Goal: Check status: Check status

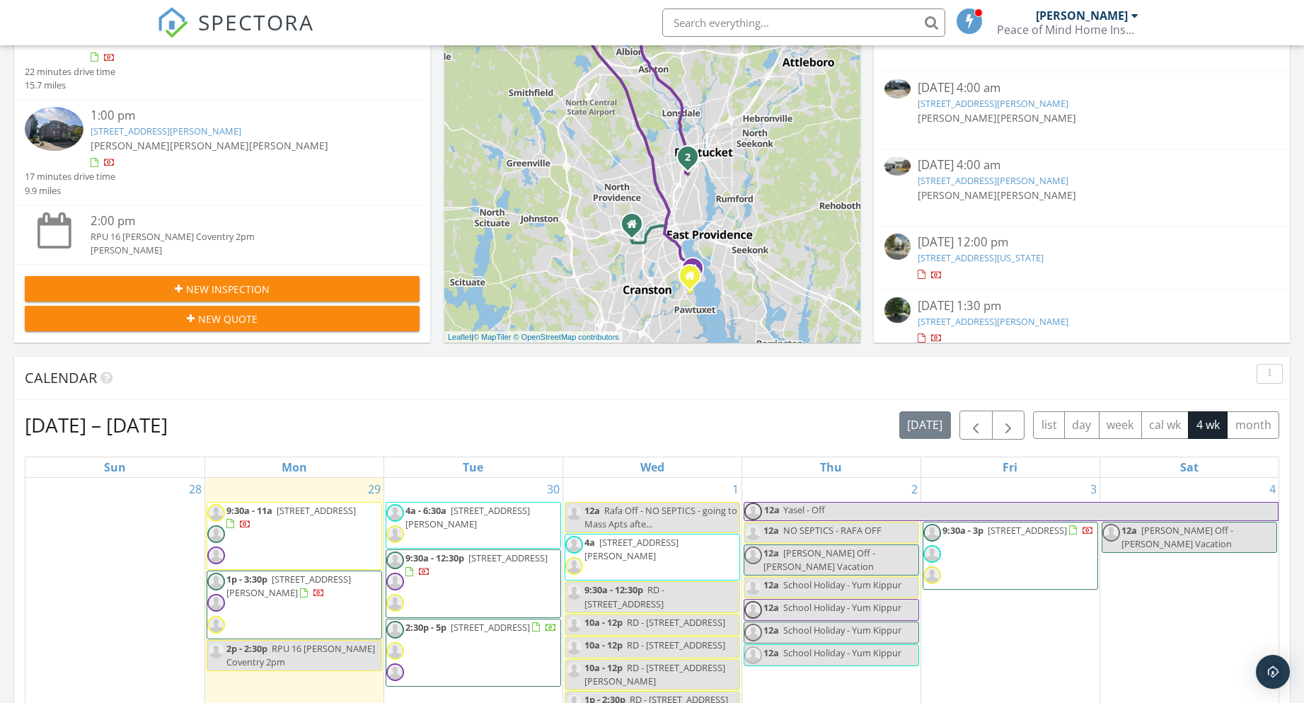
scroll to position [1310, 1326]
click at [640, 412] on div "Sep 28 – Oct 25, 2025 today list day week cal wk 4 wk month" at bounding box center [652, 424] width 1255 height 29
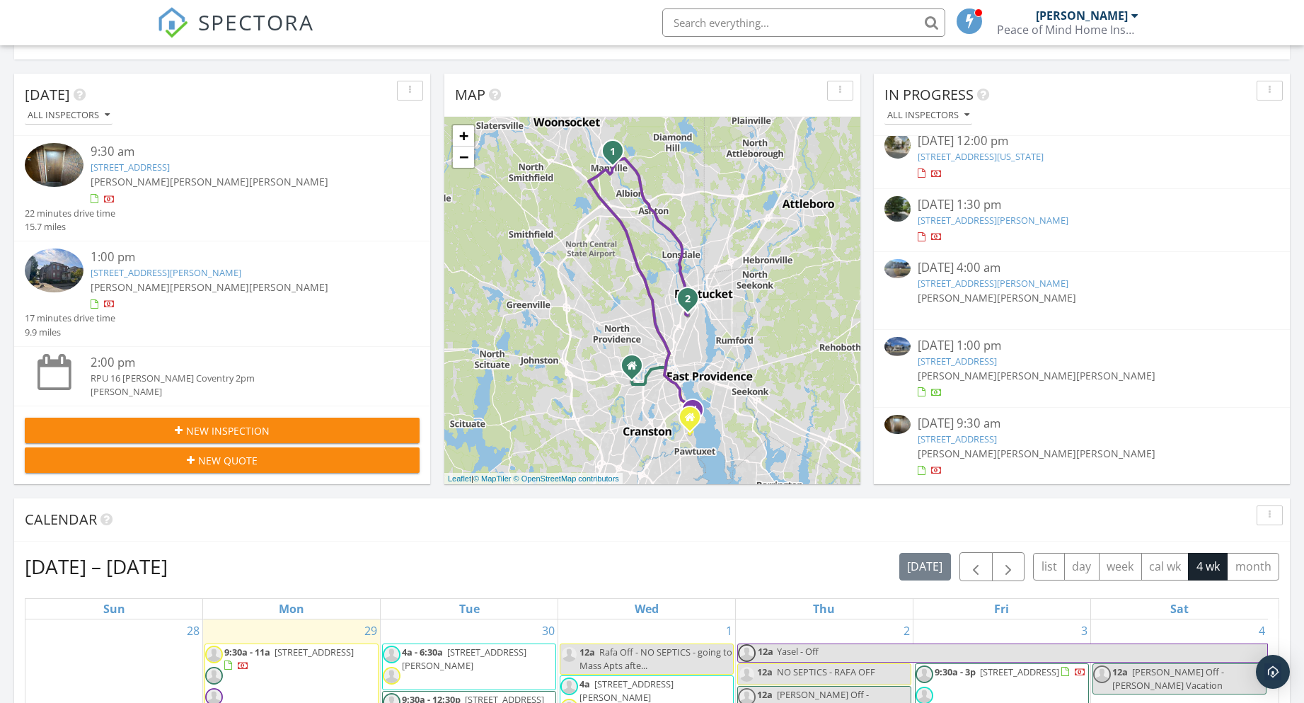
scroll to position [256, 0]
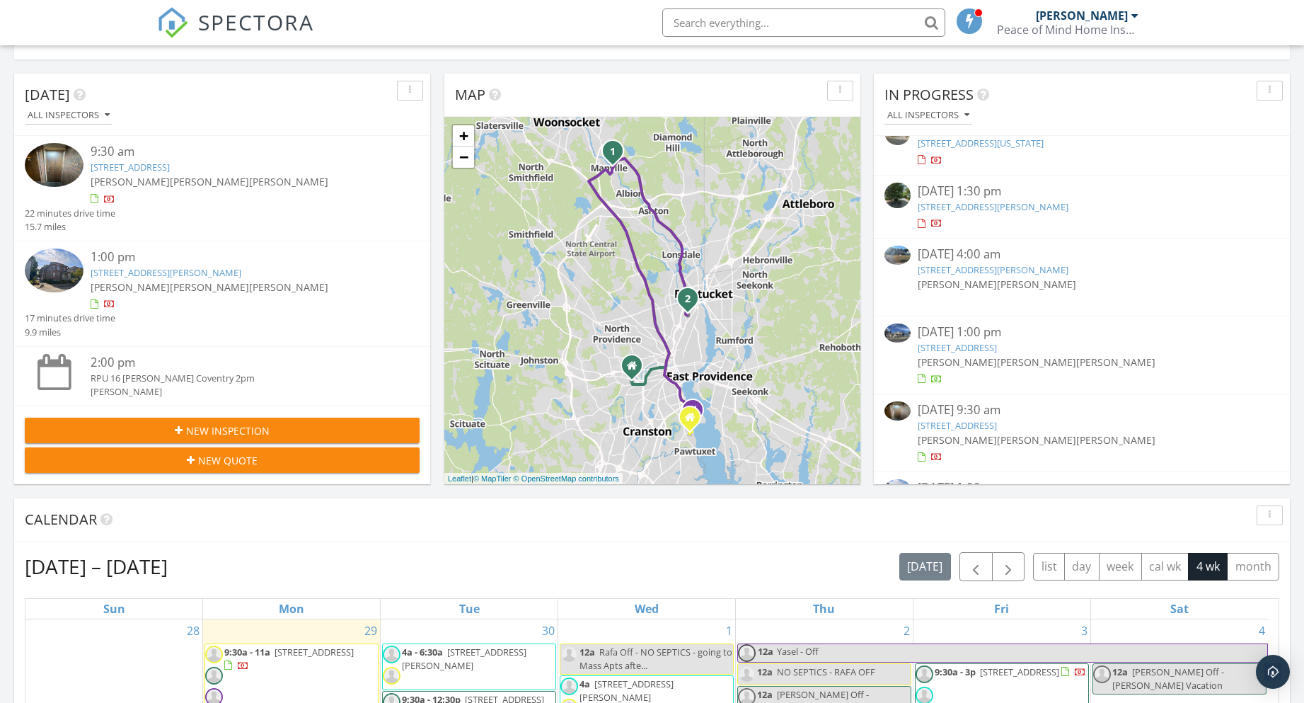
click at [943, 350] on link "43 Toronto Ave, Providence, RI 02905" at bounding box center [957, 347] width 79 height 13
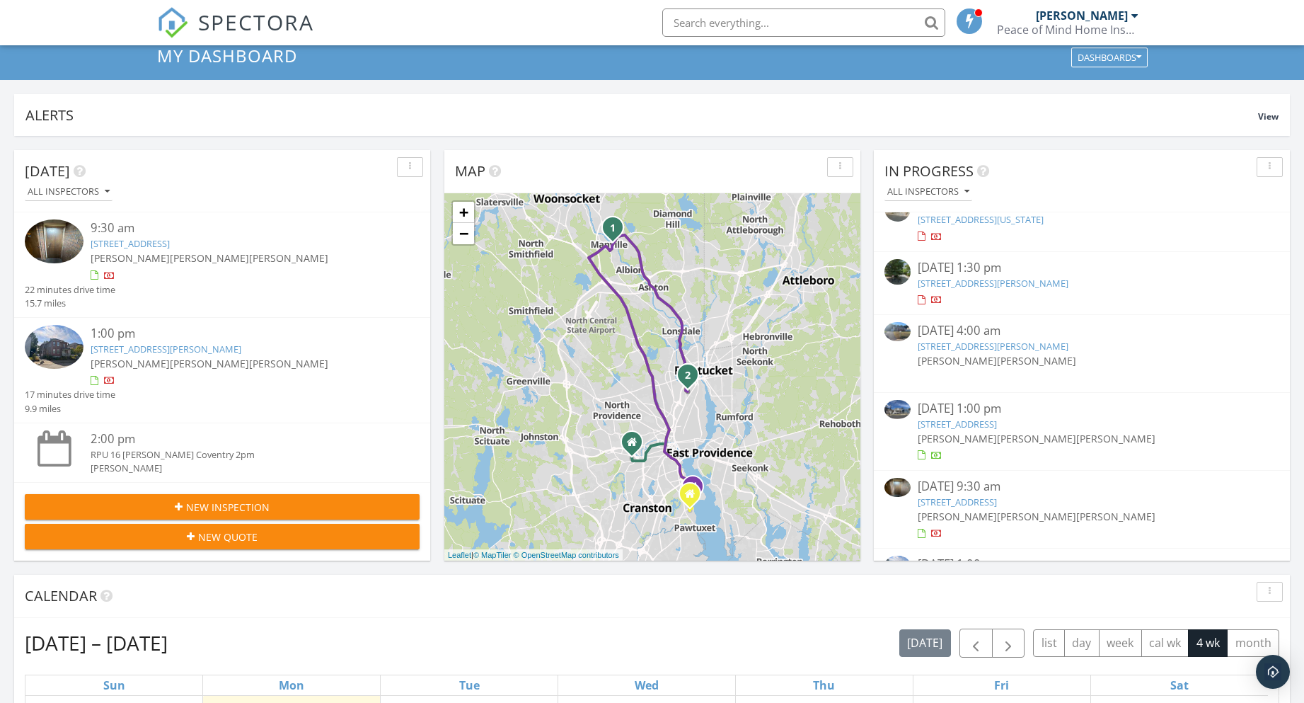
scroll to position [0, 0]
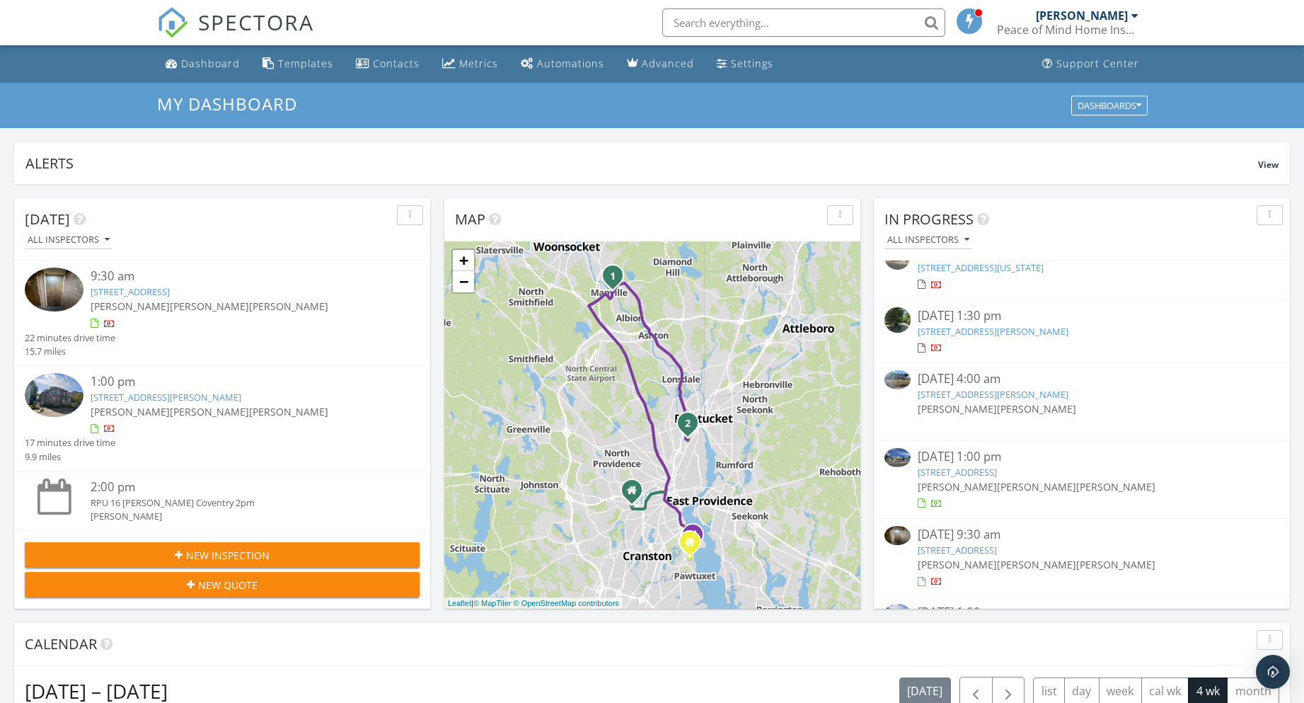
click at [753, 29] on input "text" at bounding box center [803, 22] width 283 height 28
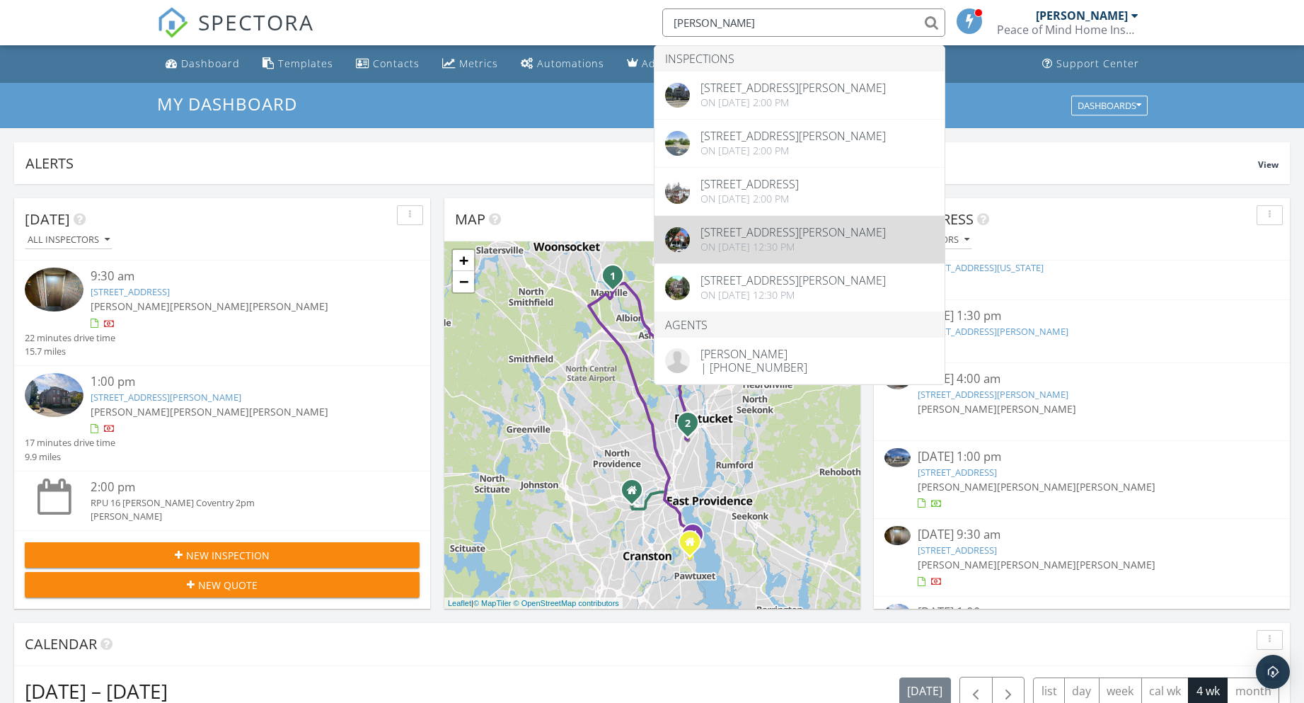
type input "arnold"
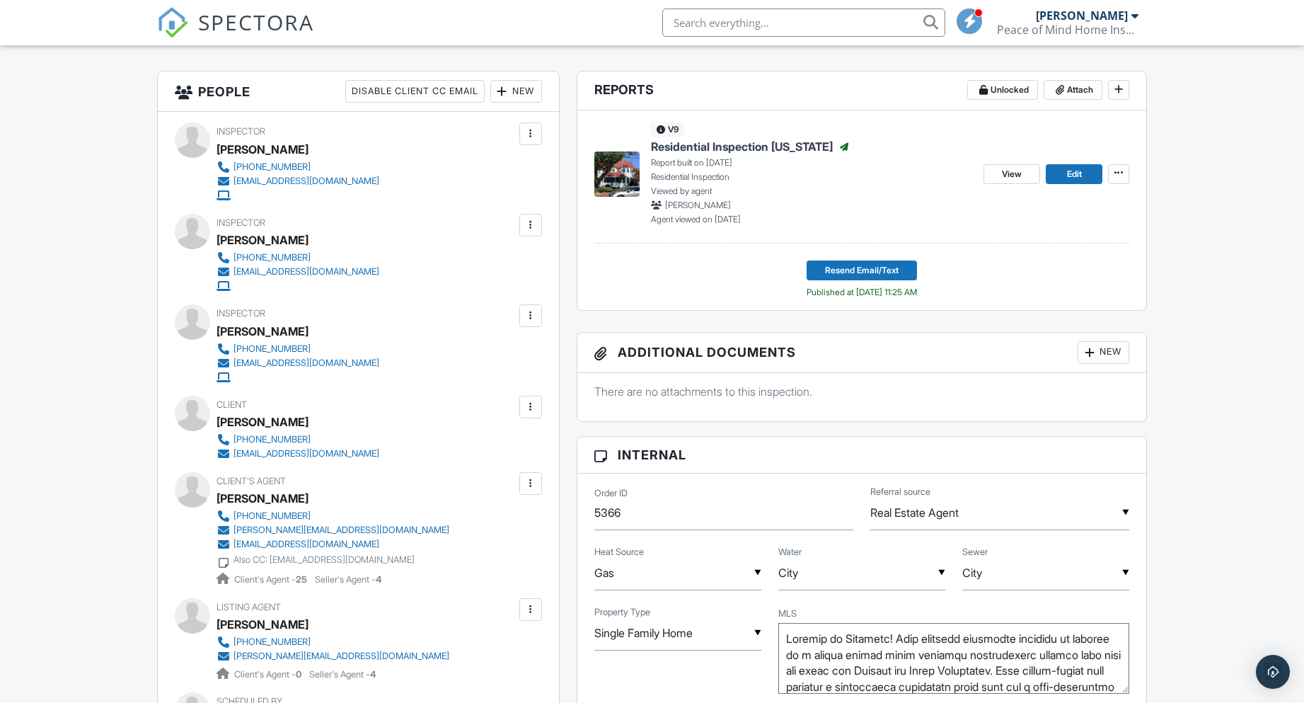
scroll to position [142, 0]
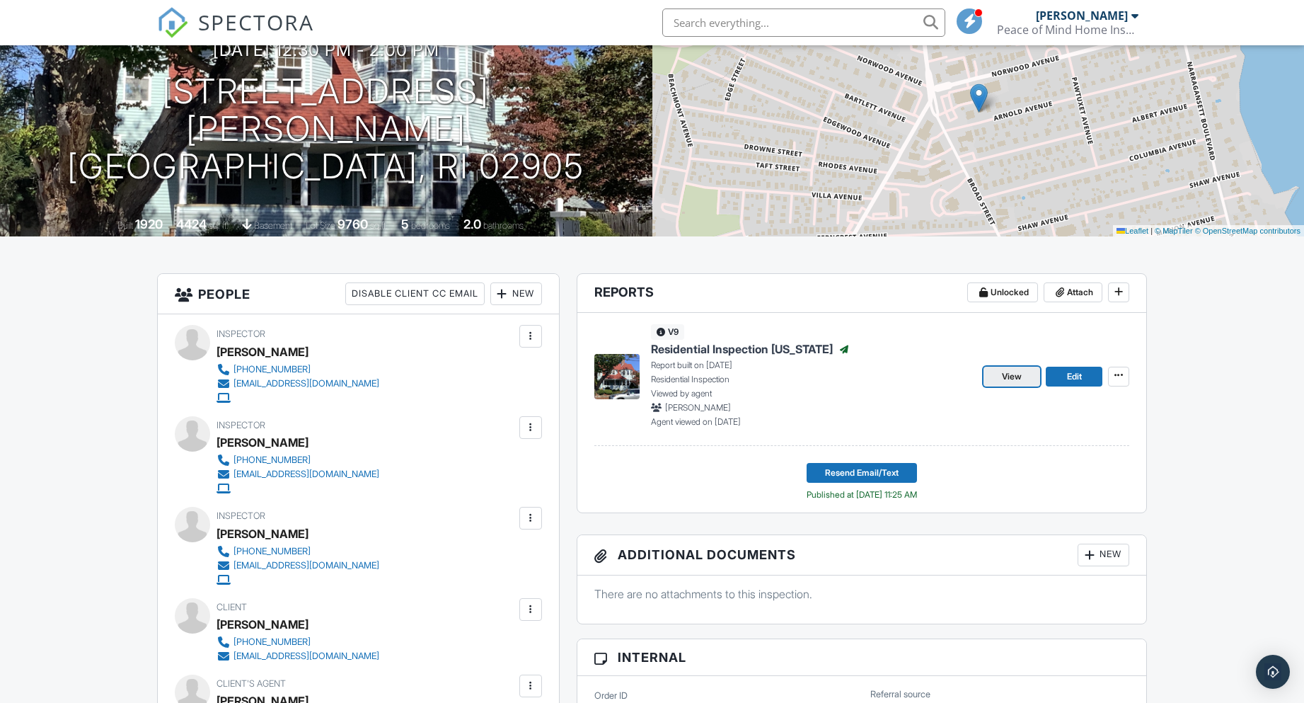
click at [1017, 372] on span "View" at bounding box center [1012, 376] width 20 height 14
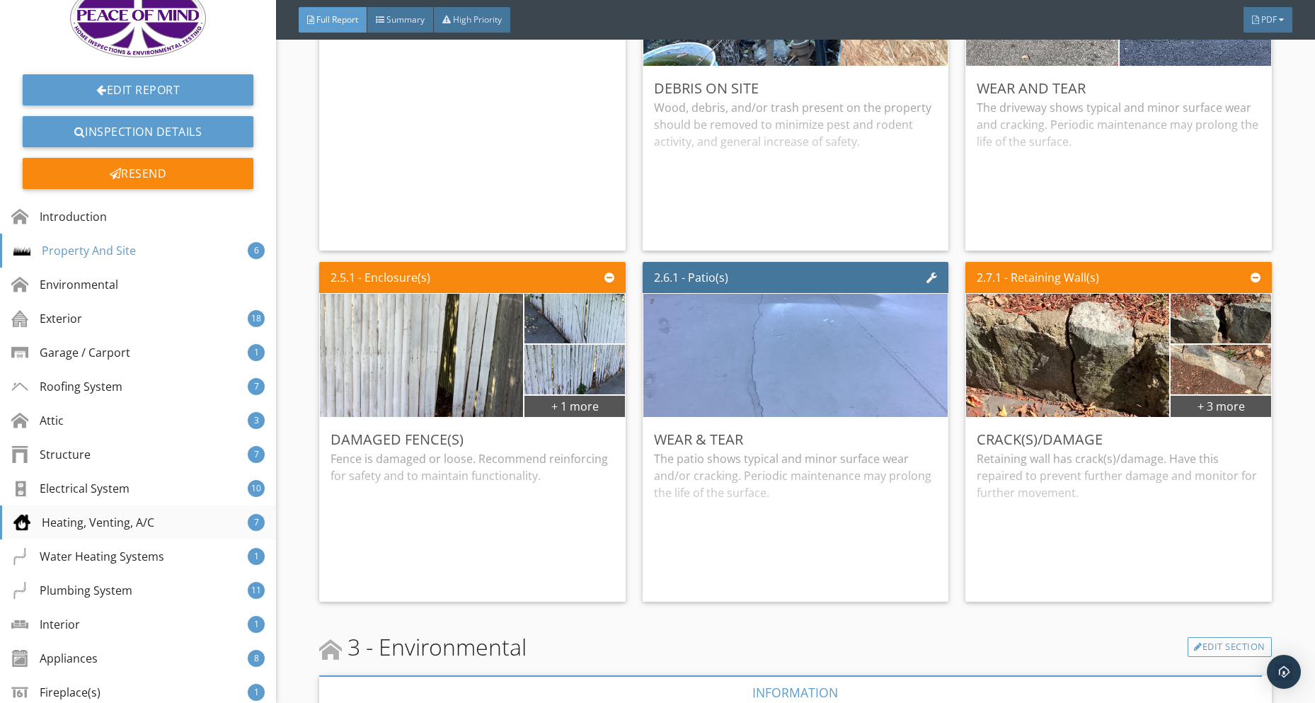
scroll to position [71, 0]
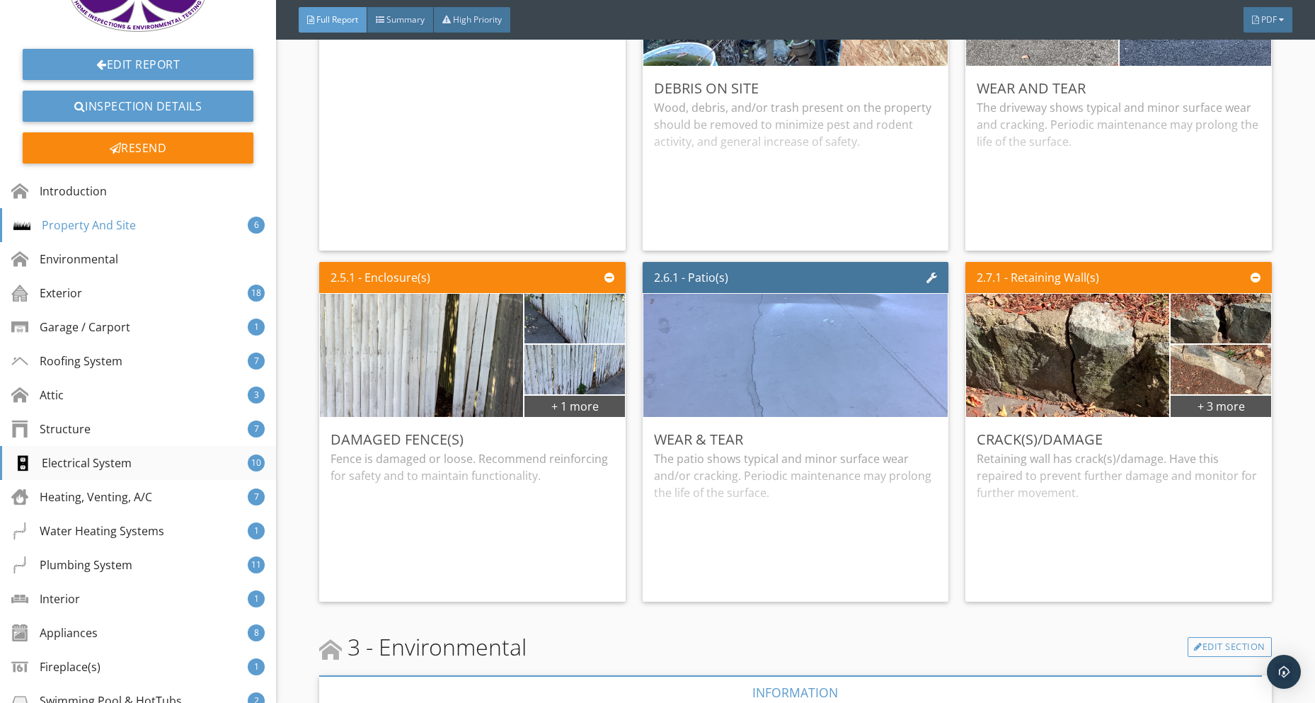
click at [131, 459] on div "Electrical System 10" at bounding box center [138, 463] width 276 height 34
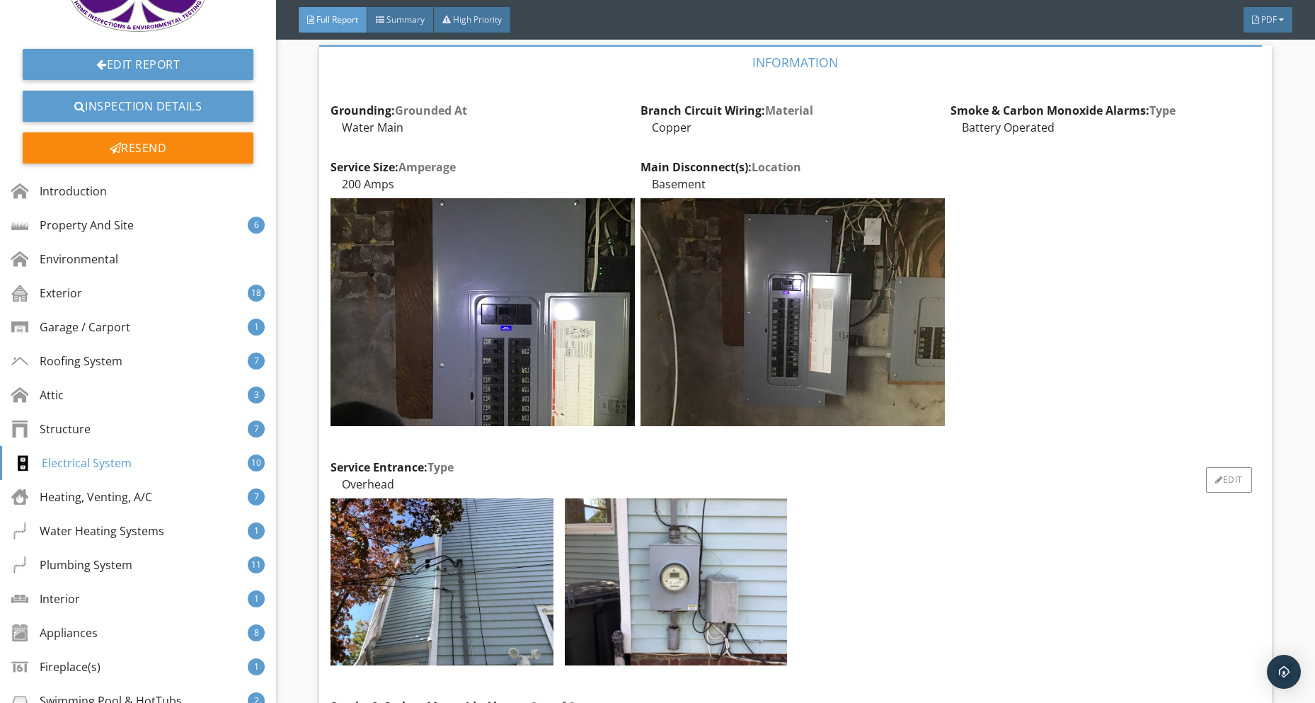
scroll to position [8566, 0]
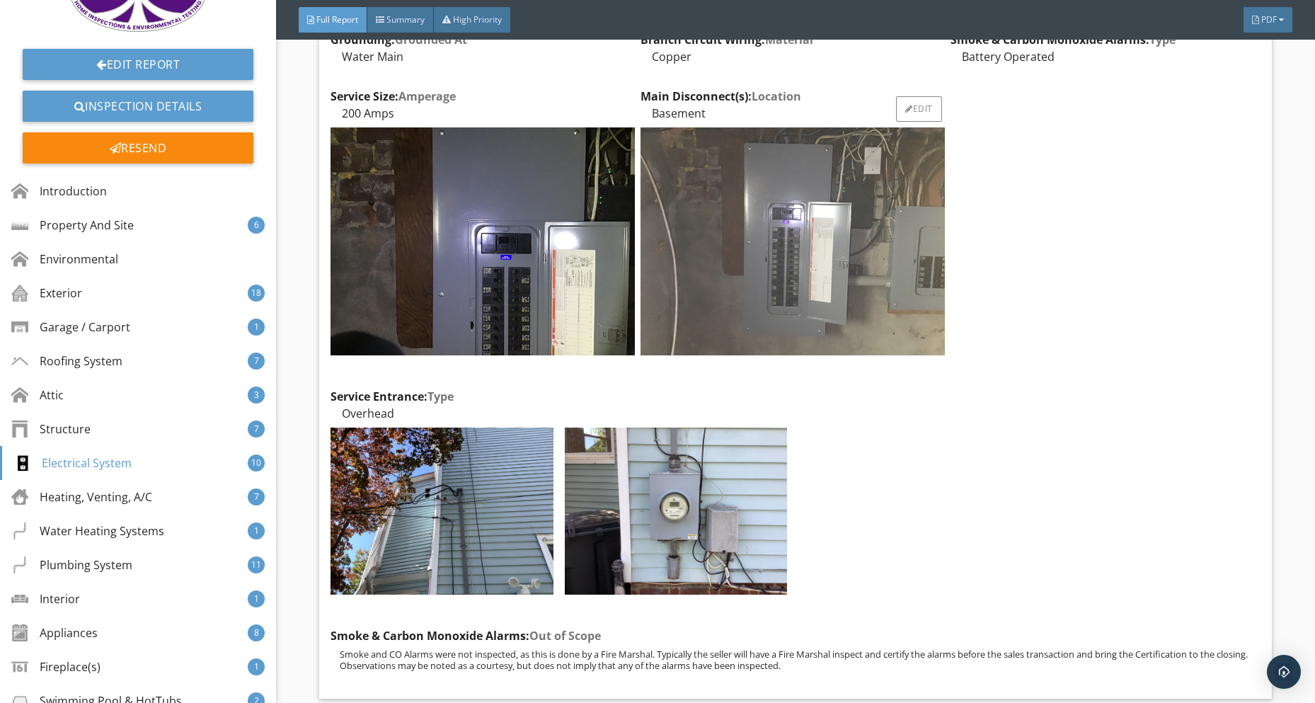
click at [832, 201] on img at bounding box center [792, 241] width 304 height 228
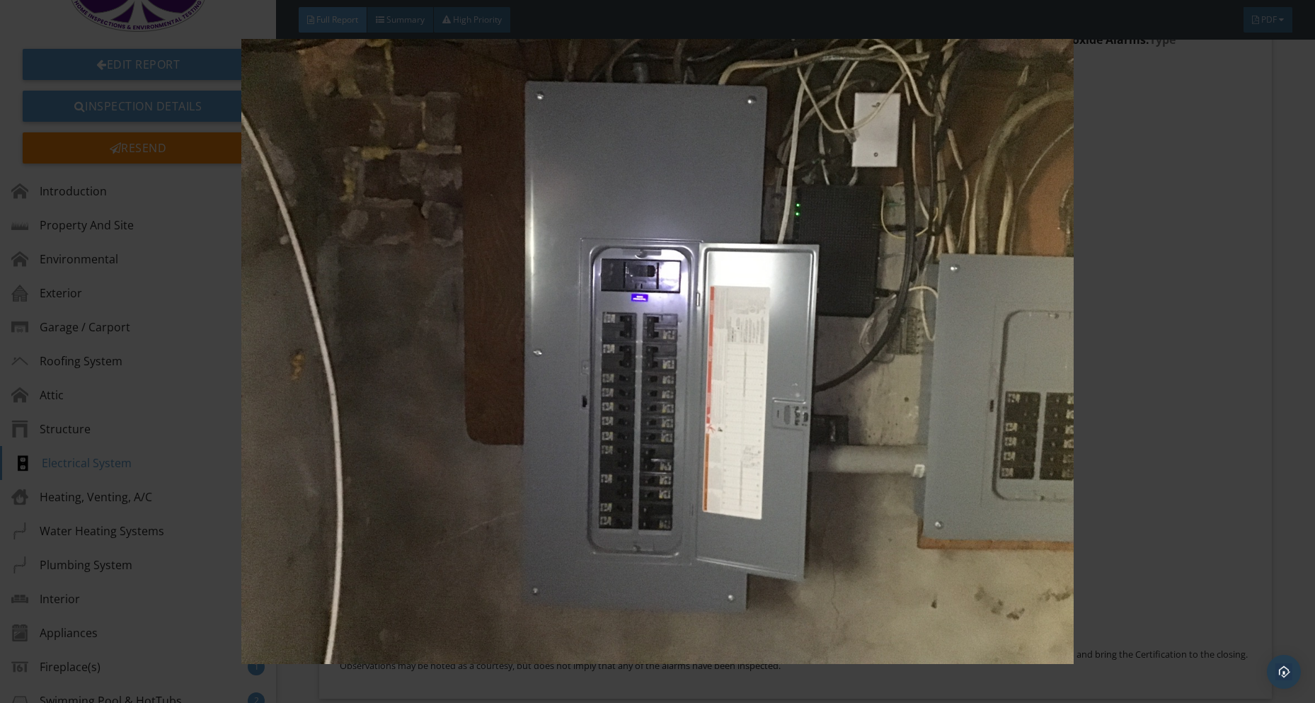
click at [1222, 259] on img at bounding box center [657, 351] width 1206 height 625
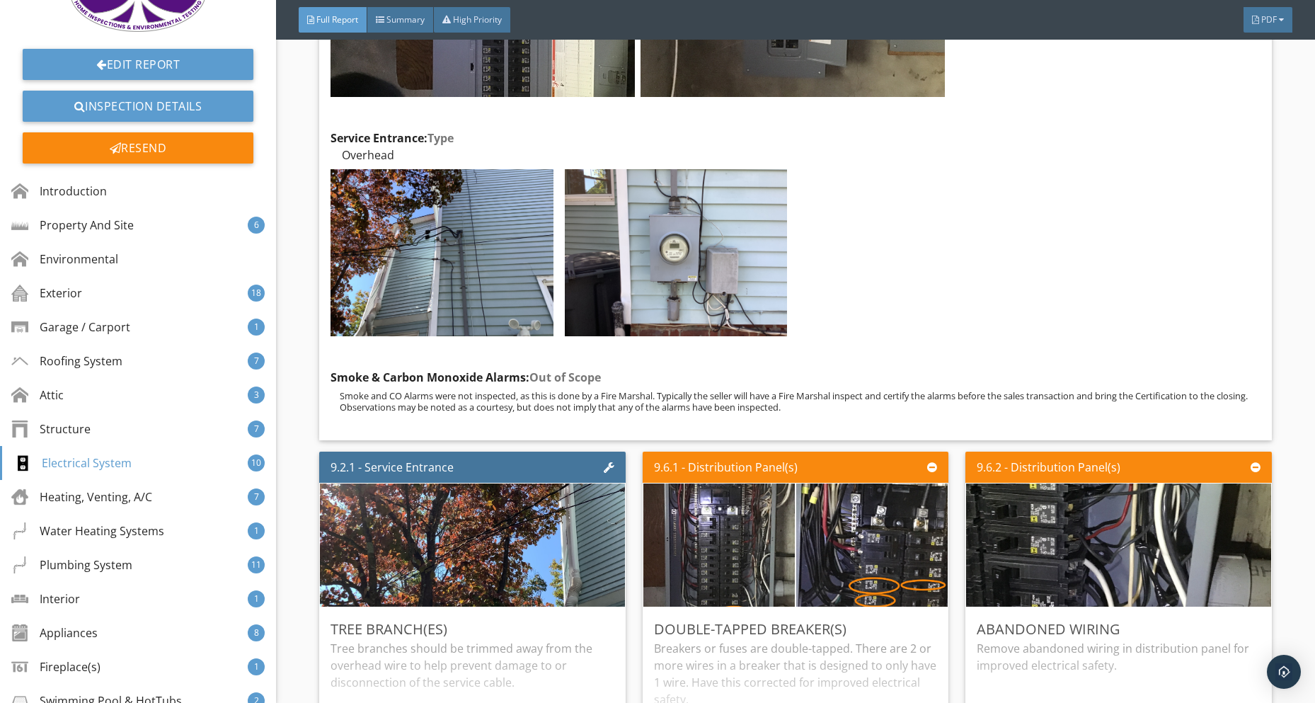
scroll to position [8849, 0]
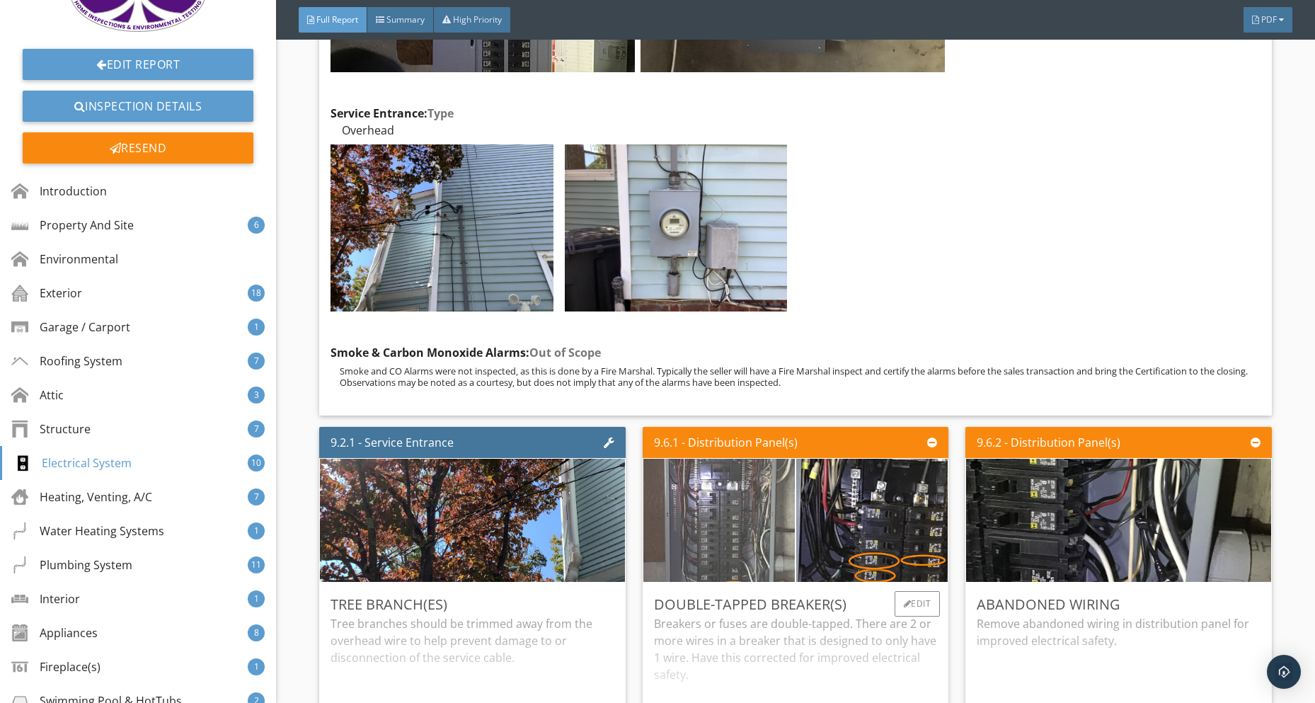
click at [717, 517] on img at bounding box center [718, 520] width 379 height 284
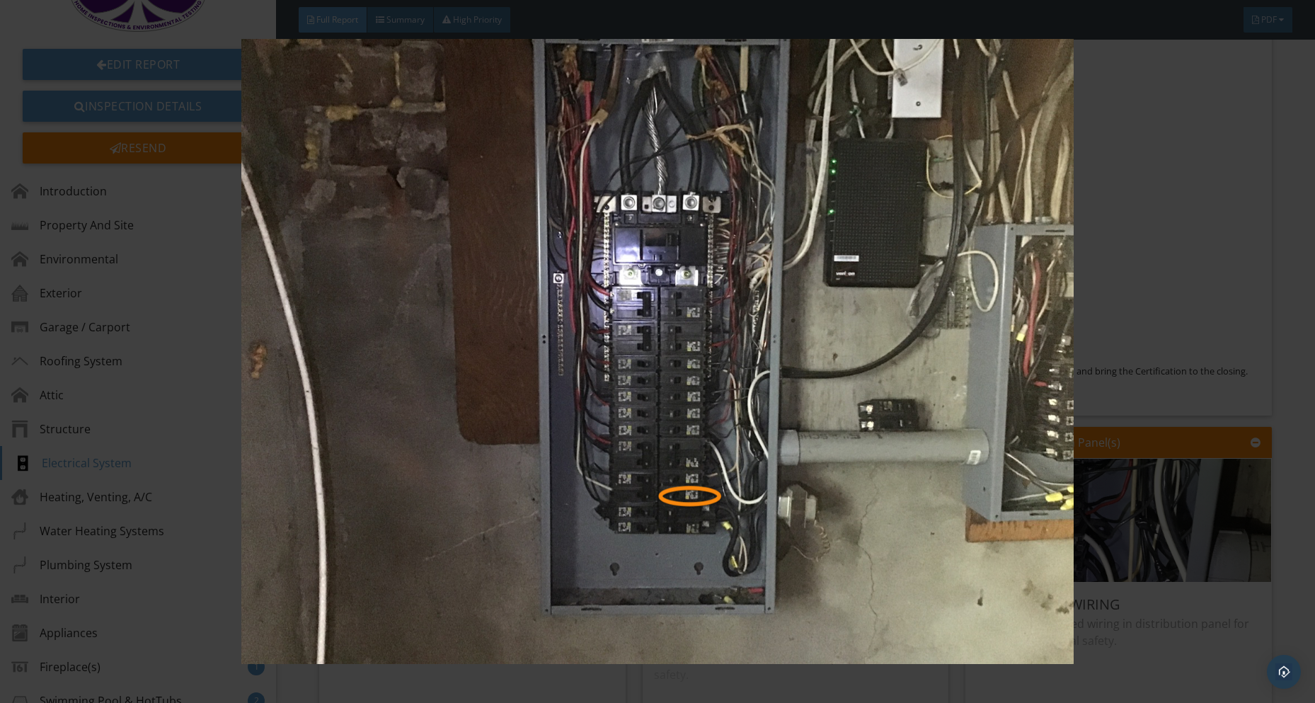
click at [1113, 453] on img at bounding box center [657, 351] width 1206 height 625
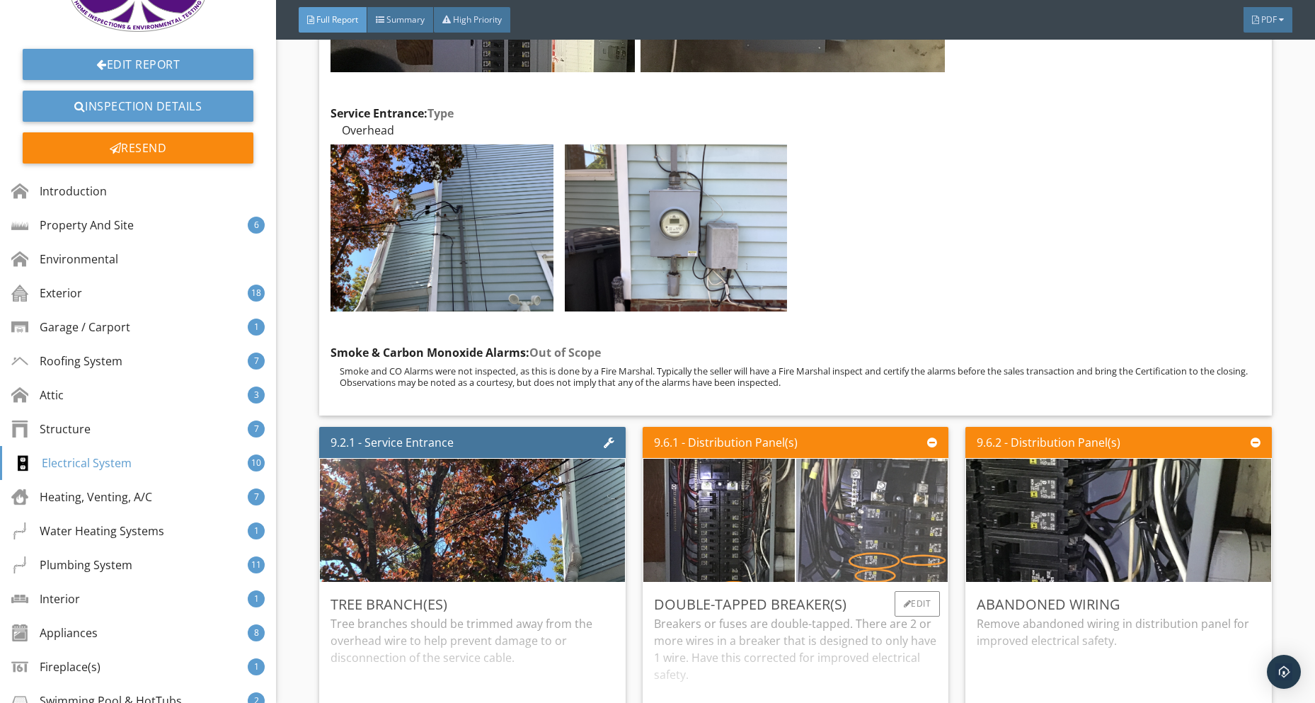
click at [869, 502] on img at bounding box center [871, 520] width 379 height 284
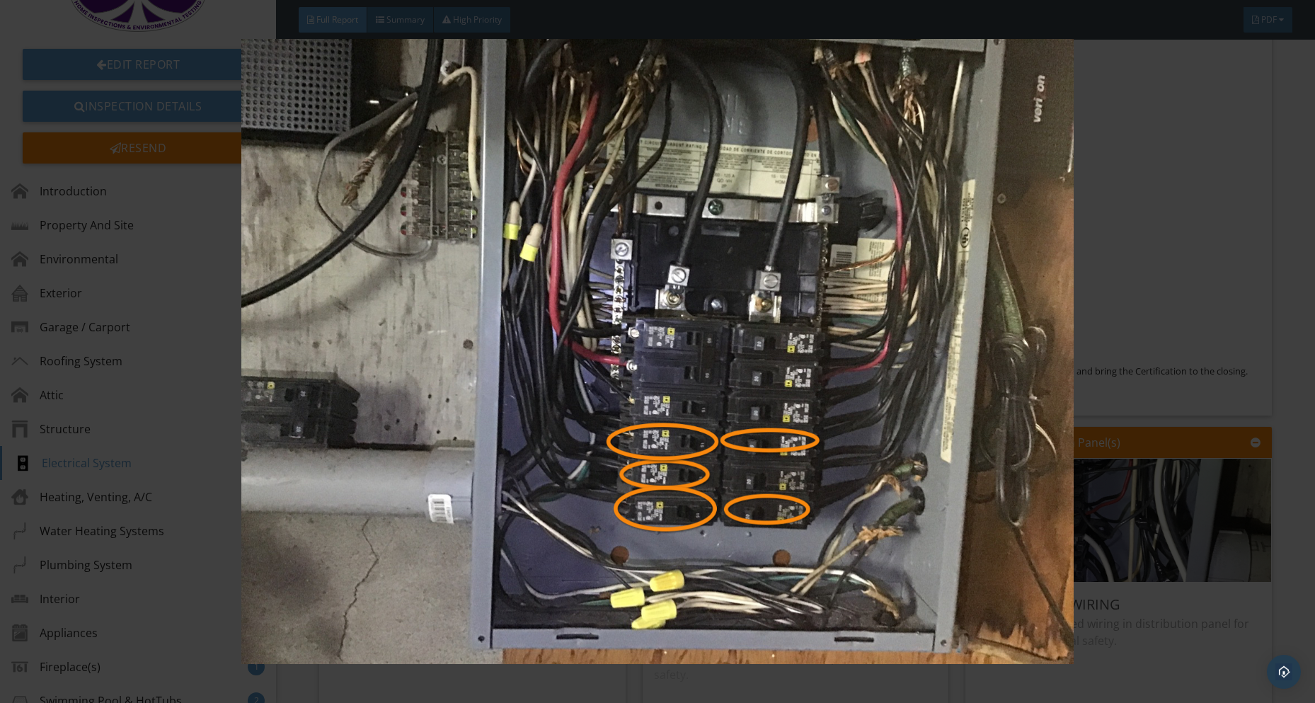
click at [1136, 441] on img at bounding box center [657, 351] width 1206 height 625
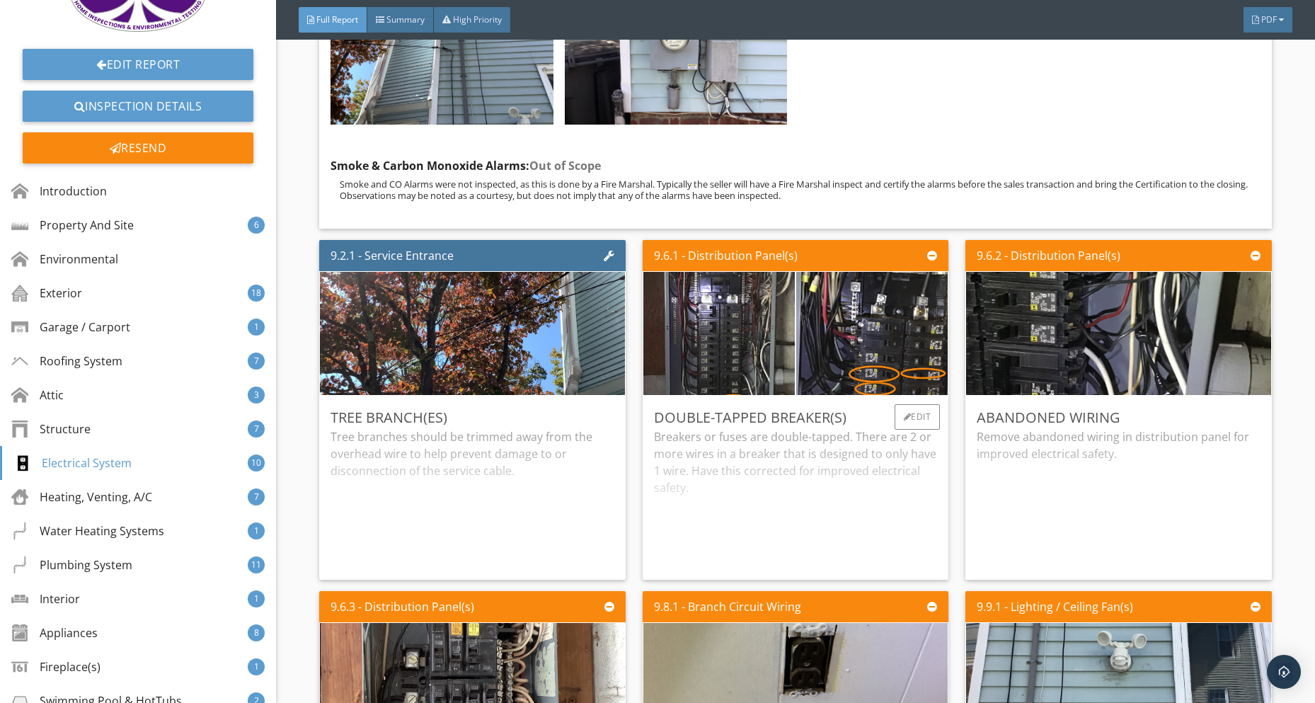
scroll to position [9061, 0]
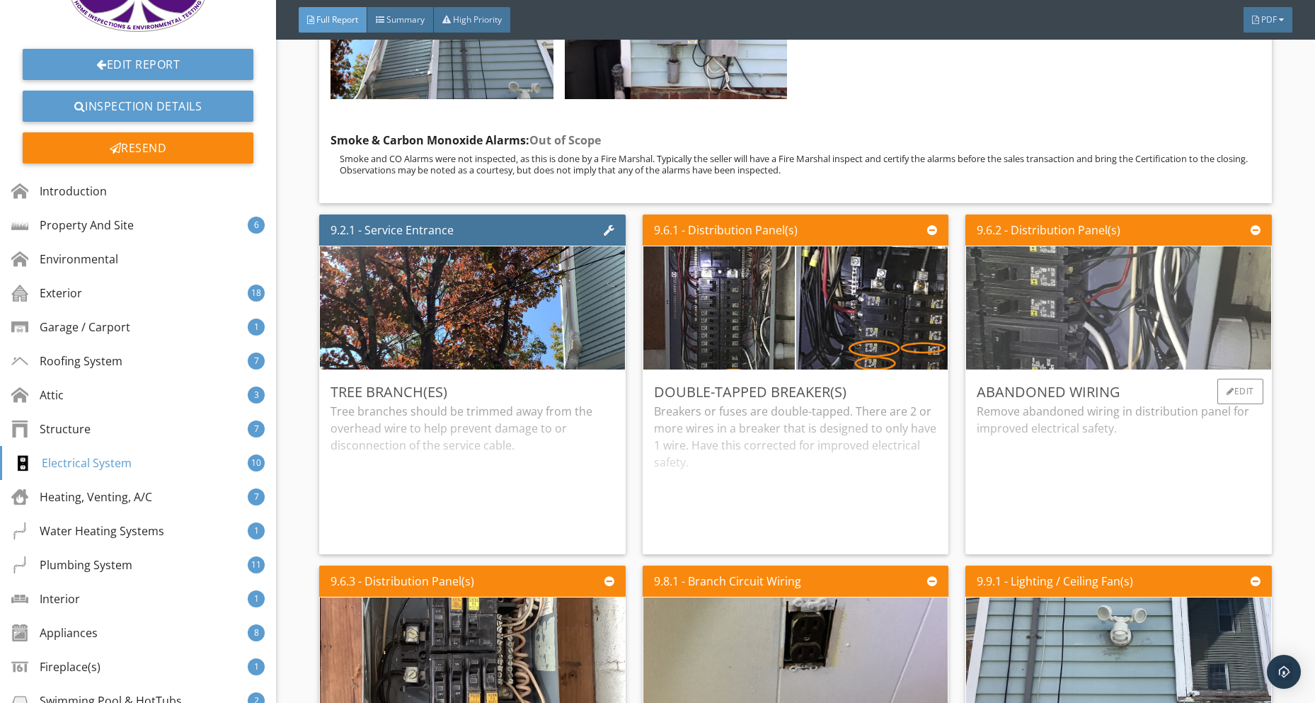
click at [1040, 347] on img at bounding box center [1119, 308] width 410 height 308
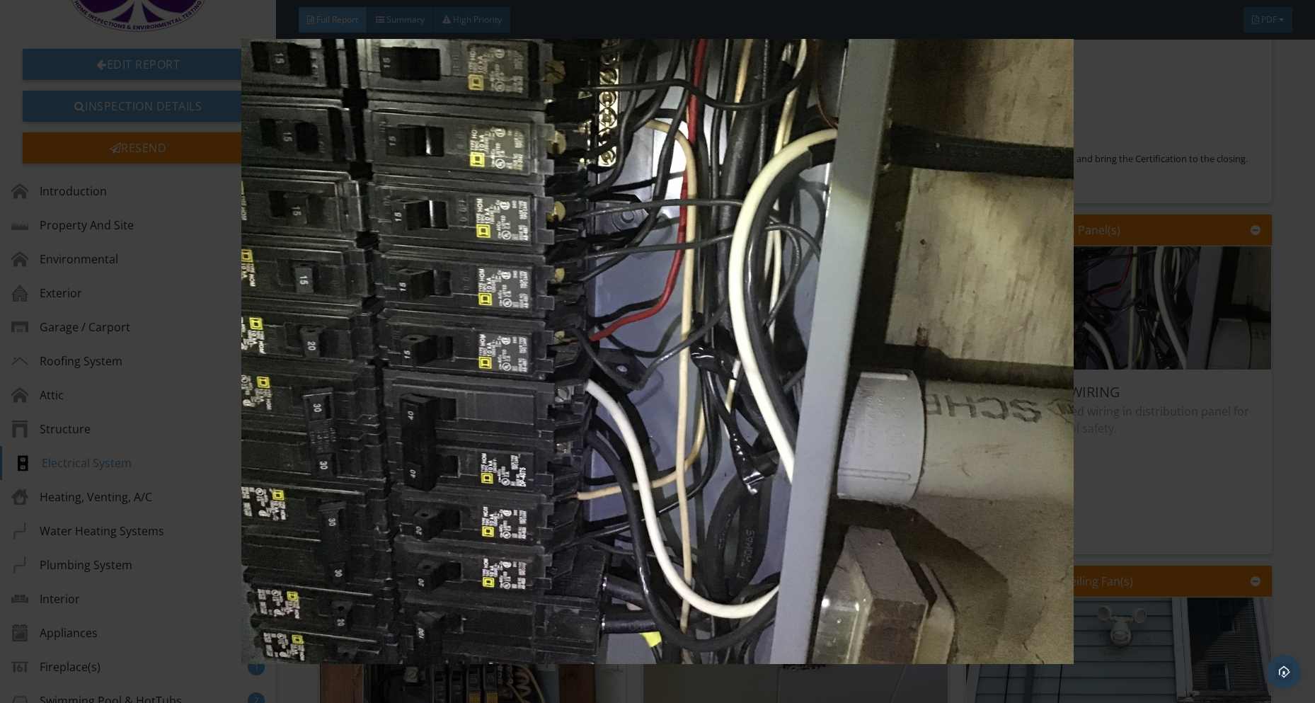
click at [1165, 354] on img at bounding box center [657, 351] width 1206 height 625
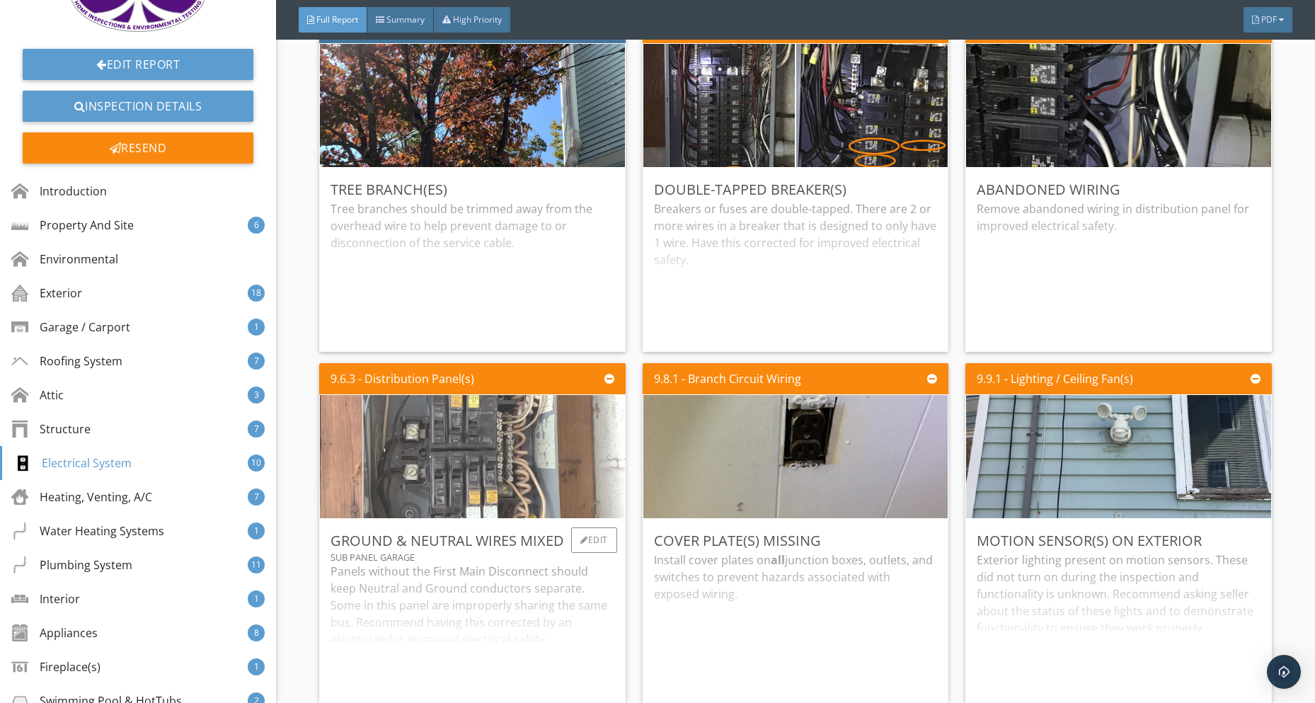
scroll to position [9344, 0]
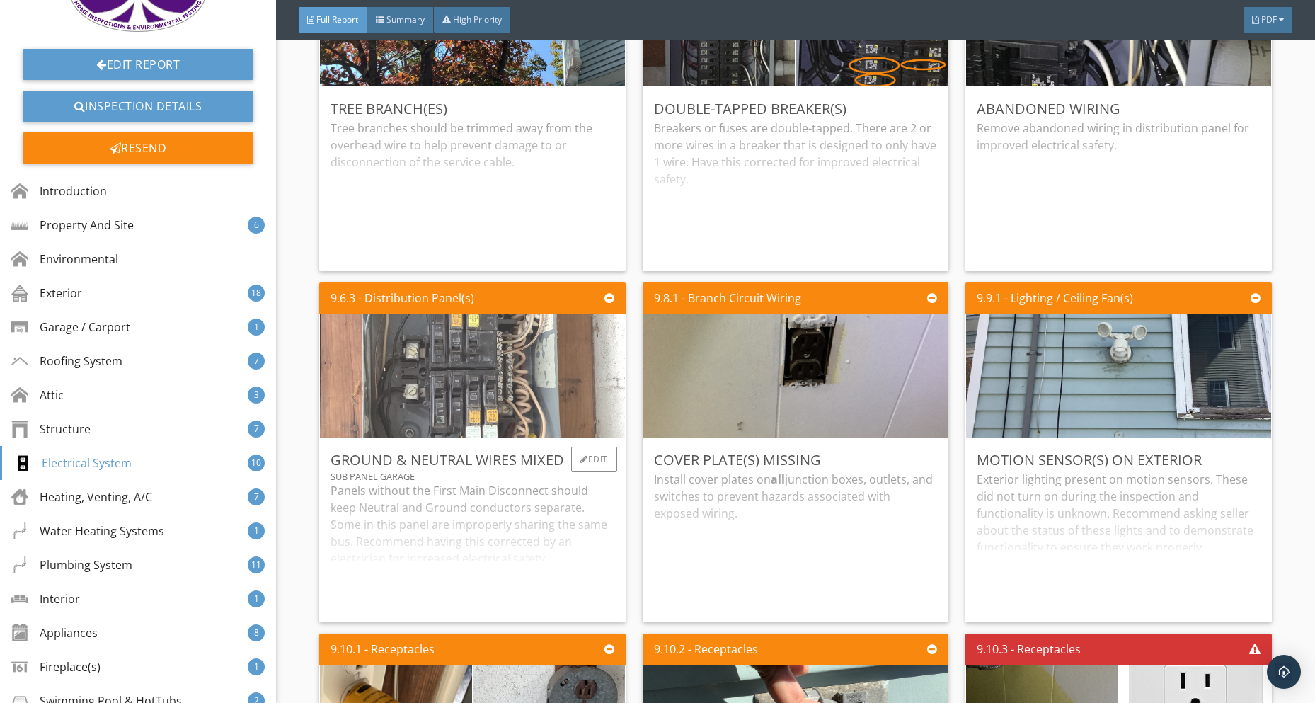
click at [439, 399] on img at bounding box center [472, 375] width 410 height 308
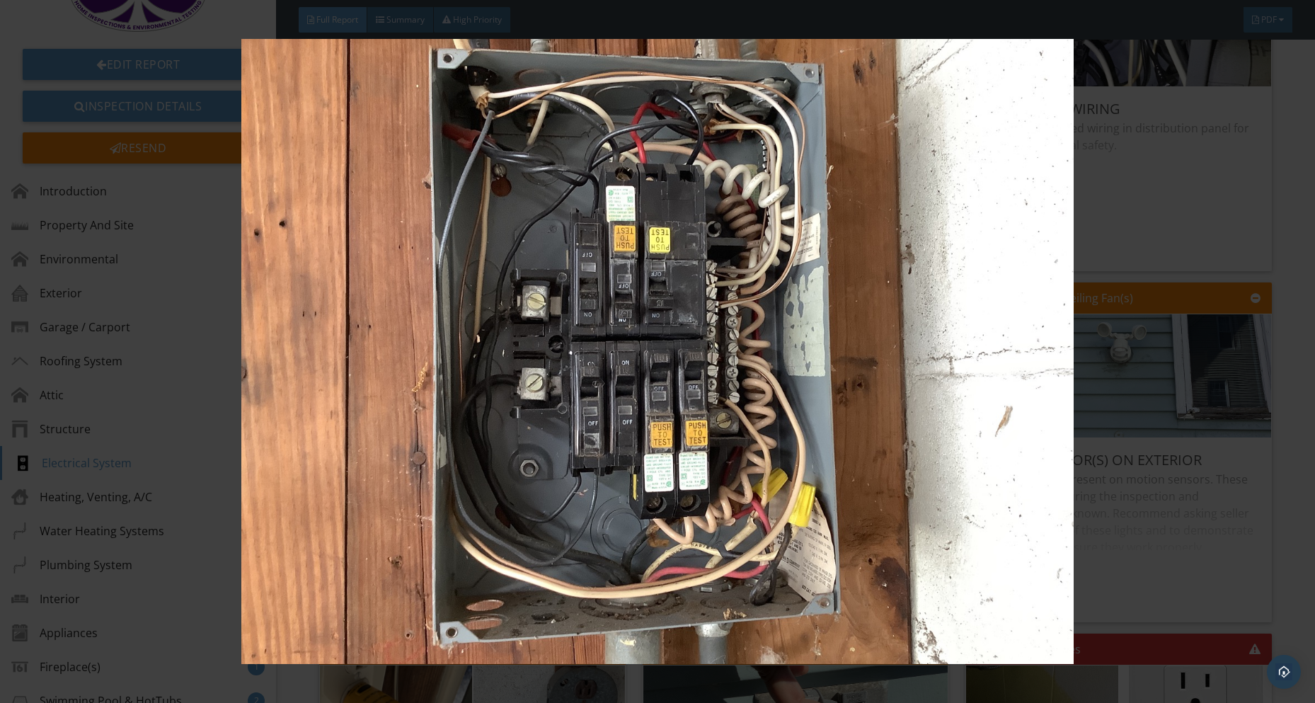
click at [1155, 387] on img at bounding box center [657, 351] width 1206 height 625
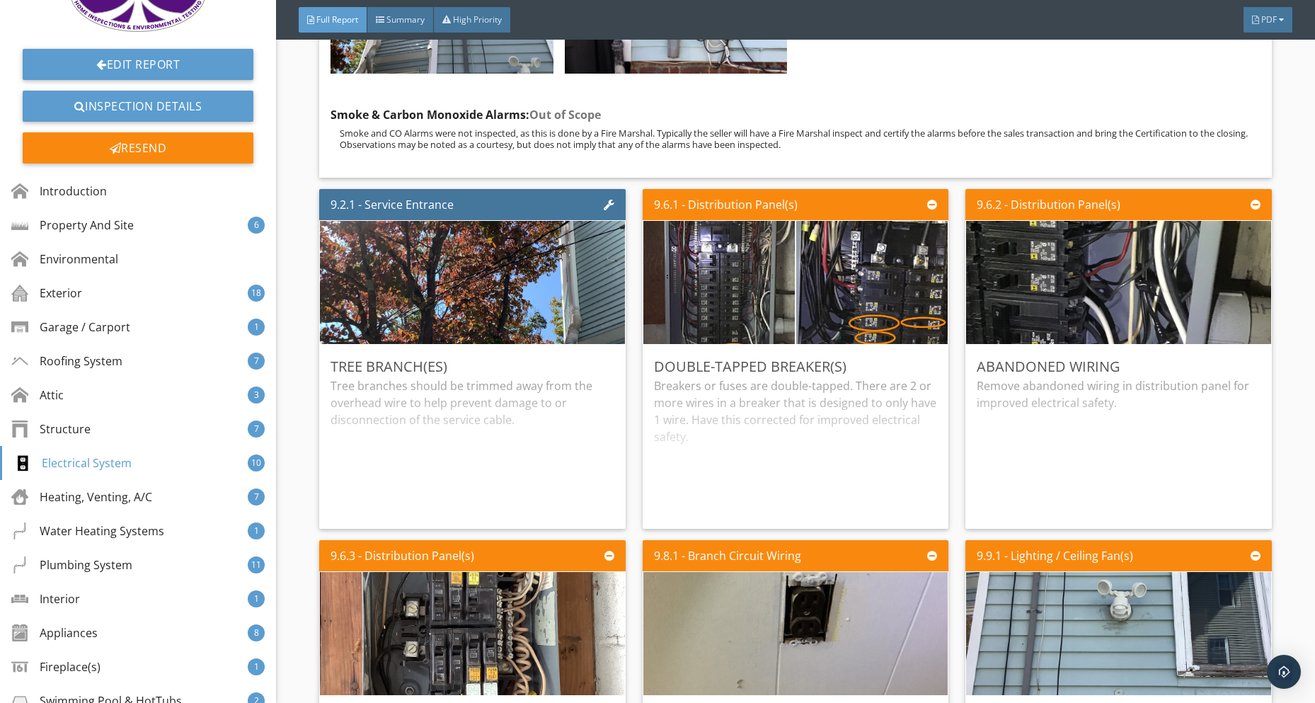
scroll to position [9061, 0]
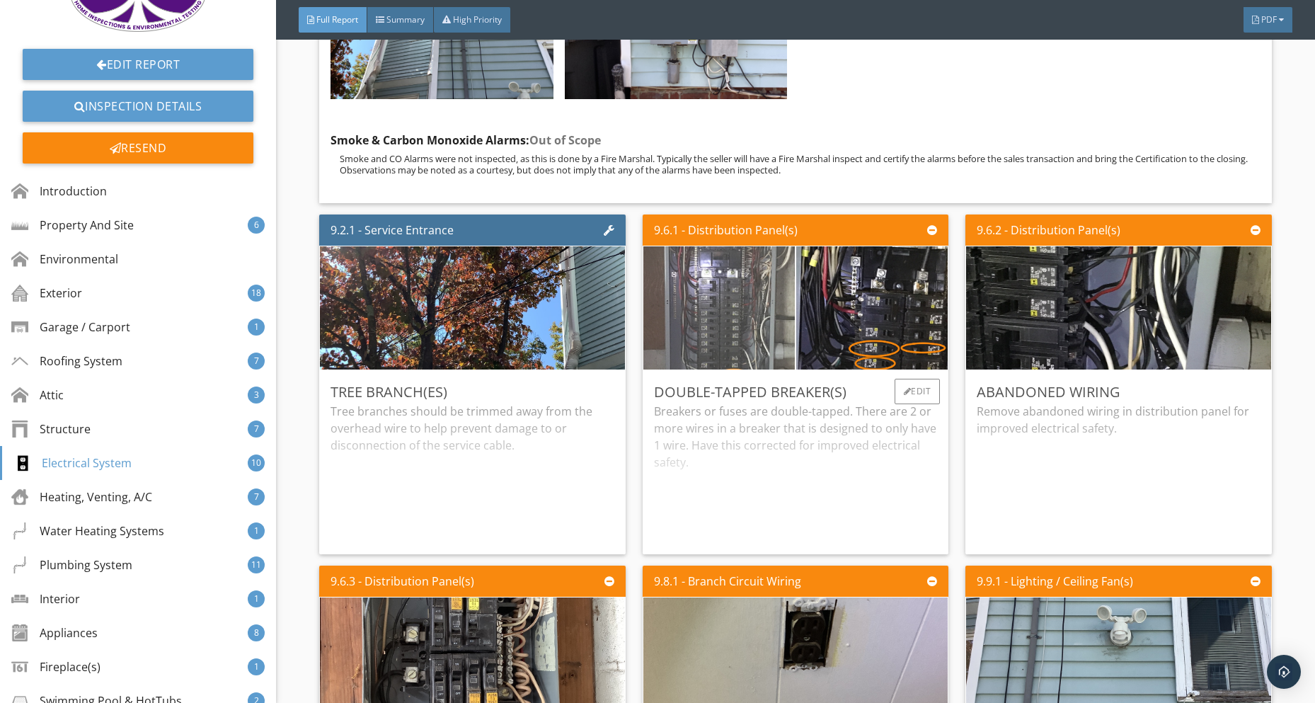
click at [740, 327] on img at bounding box center [718, 308] width 379 height 284
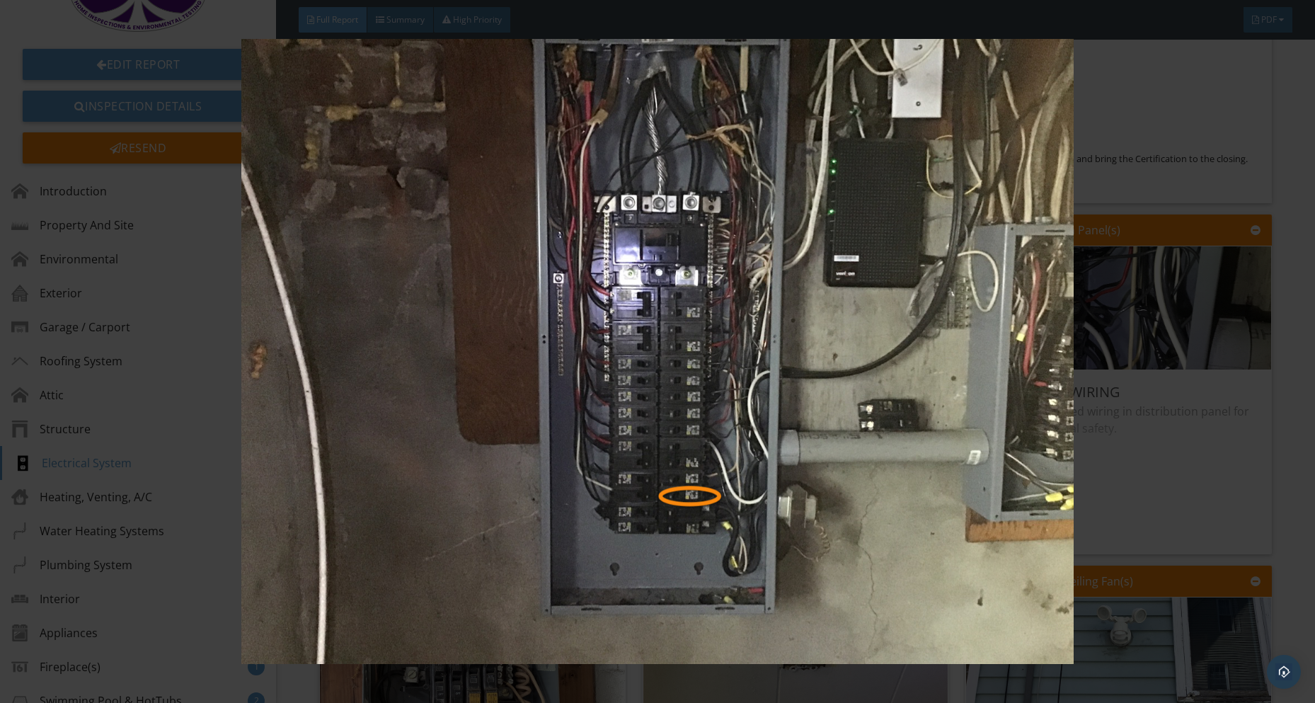
click at [1207, 469] on img at bounding box center [657, 351] width 1206 height 625
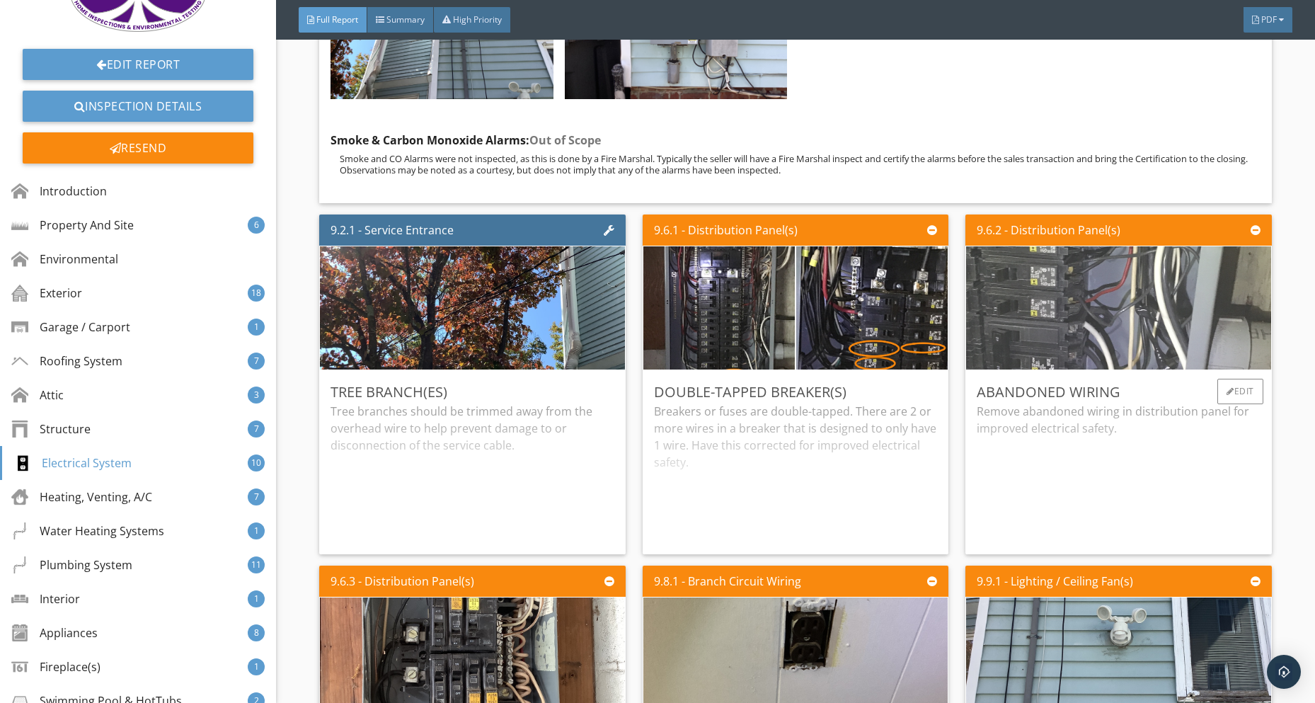
click at [1132, 331] on img at bounding box center [1119, 308] width 410 height 308
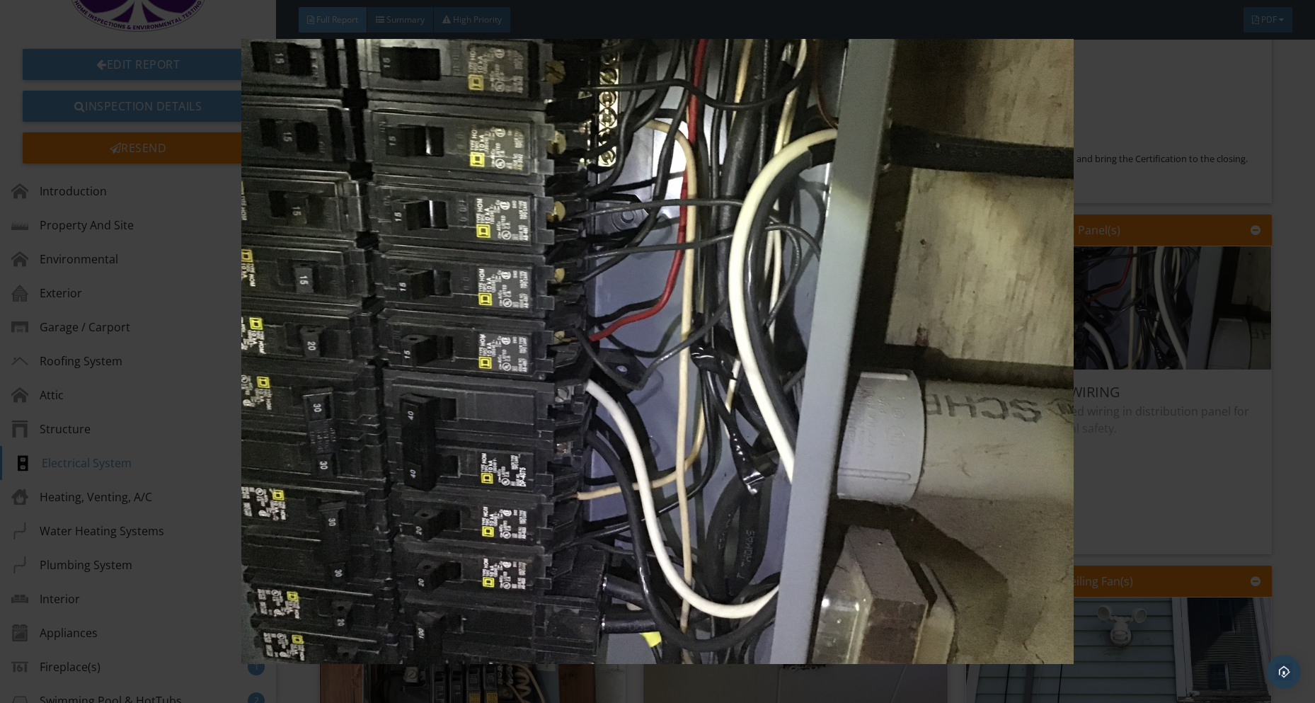
click at [1200, 451] on img at bounding box center [657, 351] width 1206 height 625
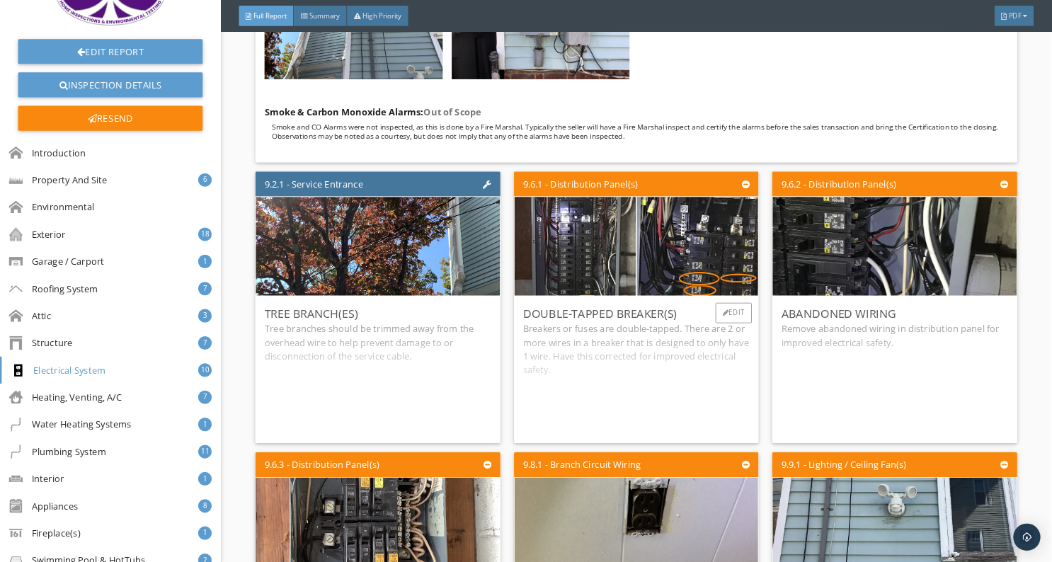
scroll to position [8990, 0]
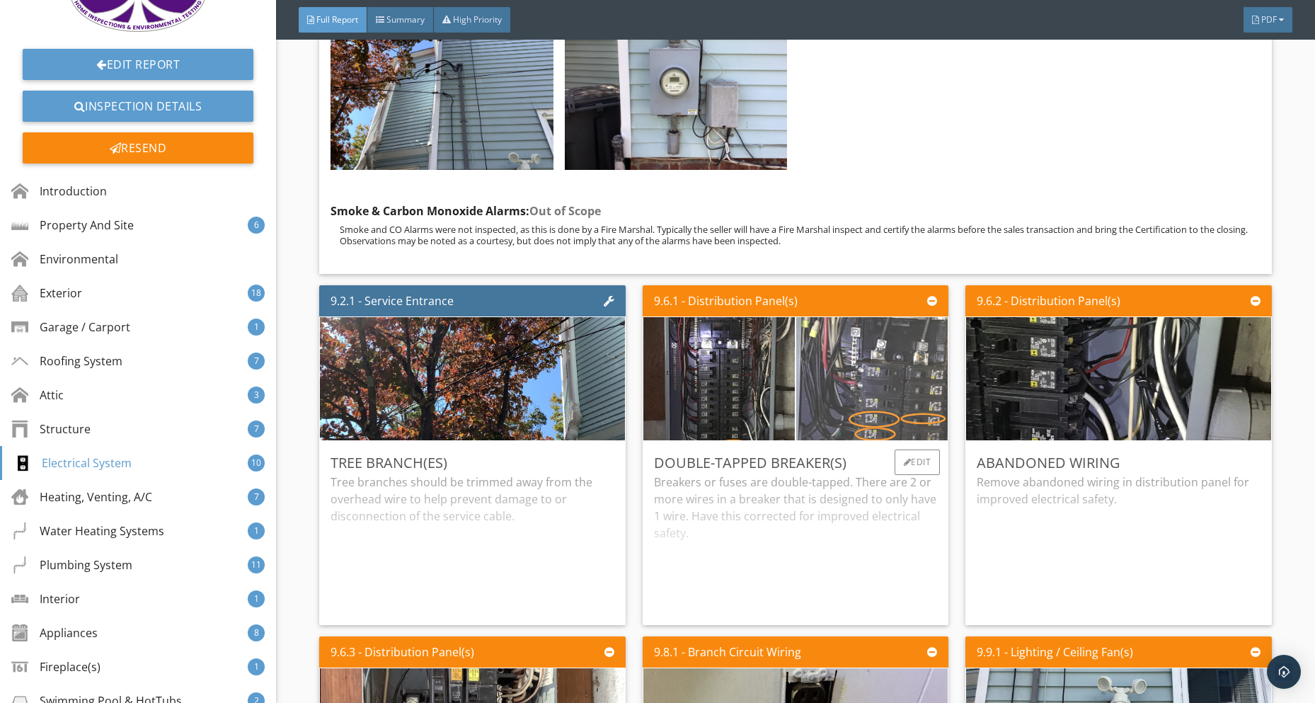
click at [883, 372] on img at bounding box center [871, 378] width 379 height 284
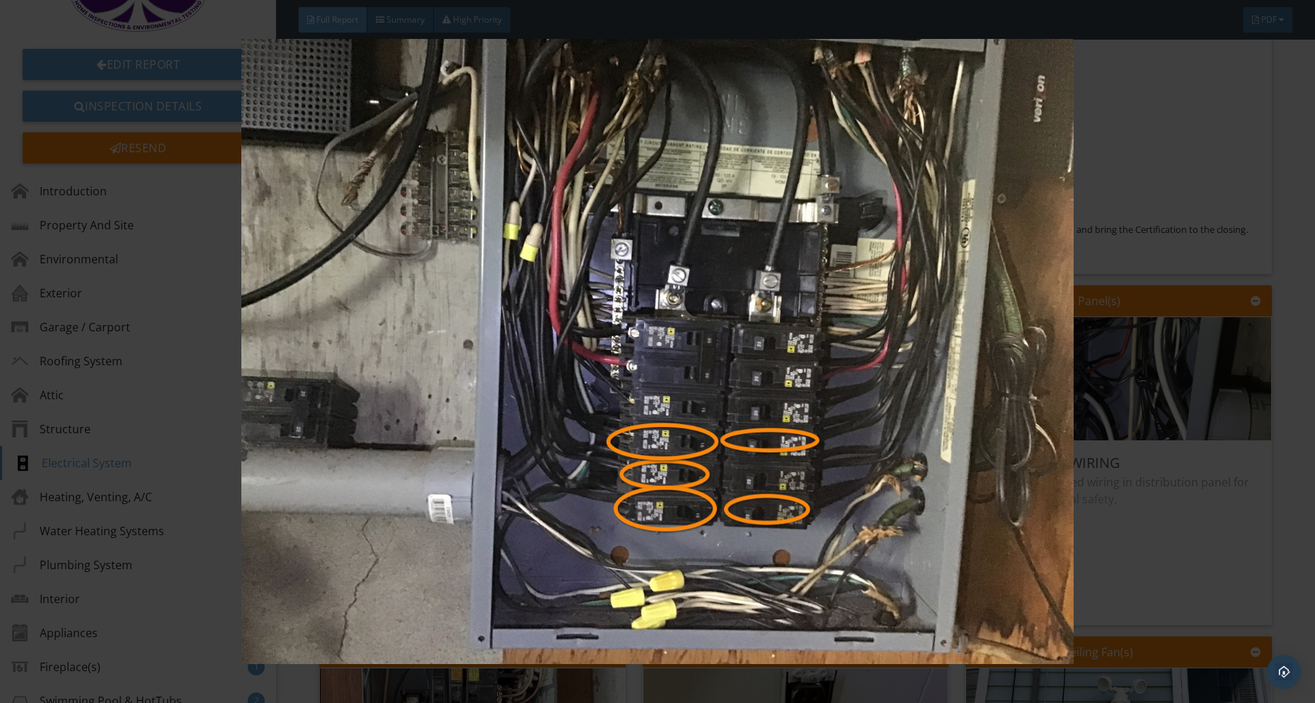
click at [991, 305] on img at bounding box center [657, 351] width 1206 height 625
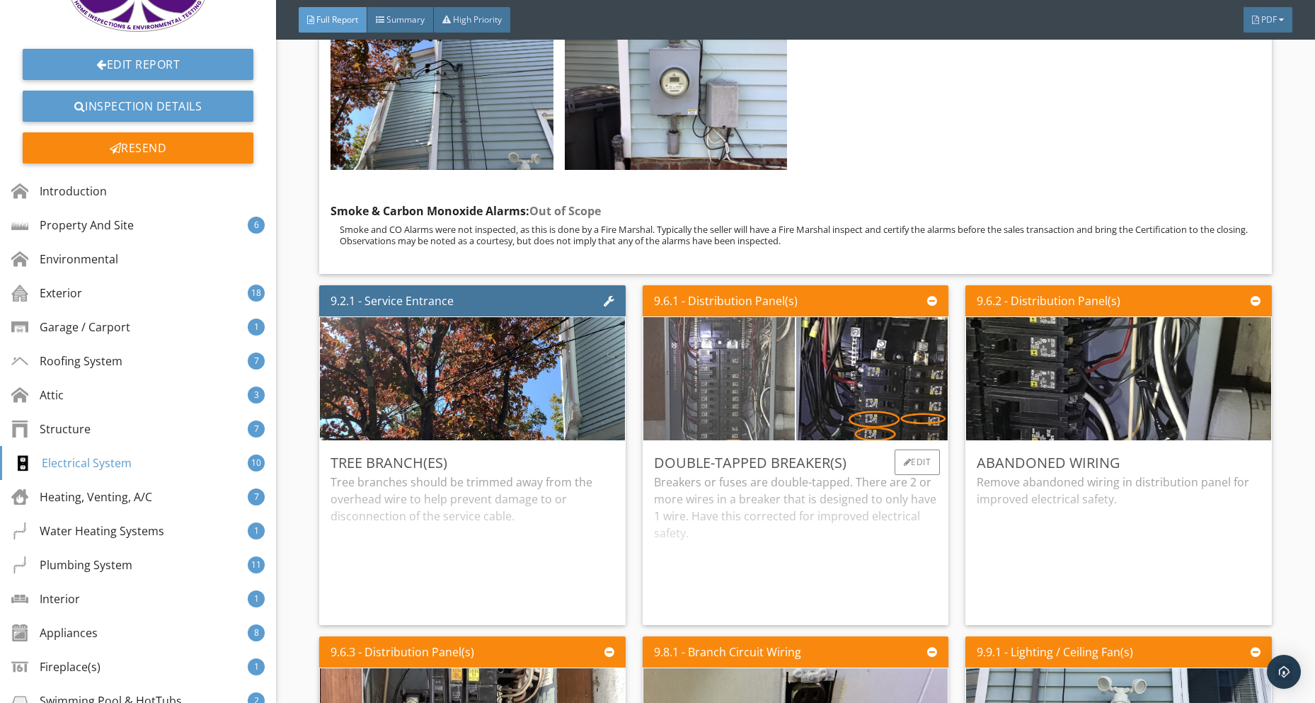
click at [744, 384] on img at bounding box center [718, 378] width 379 height 284
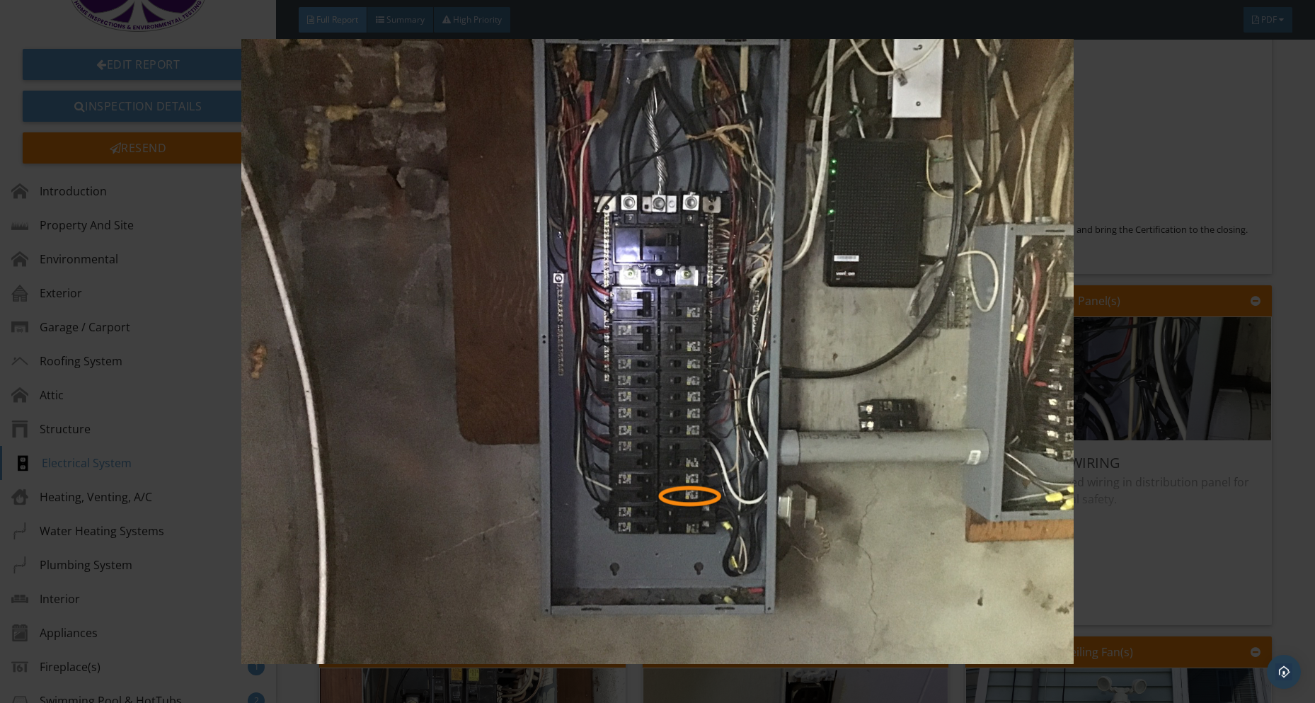
click at [787, 267] on img at bounding box center [657, 351] width 1206 height 625
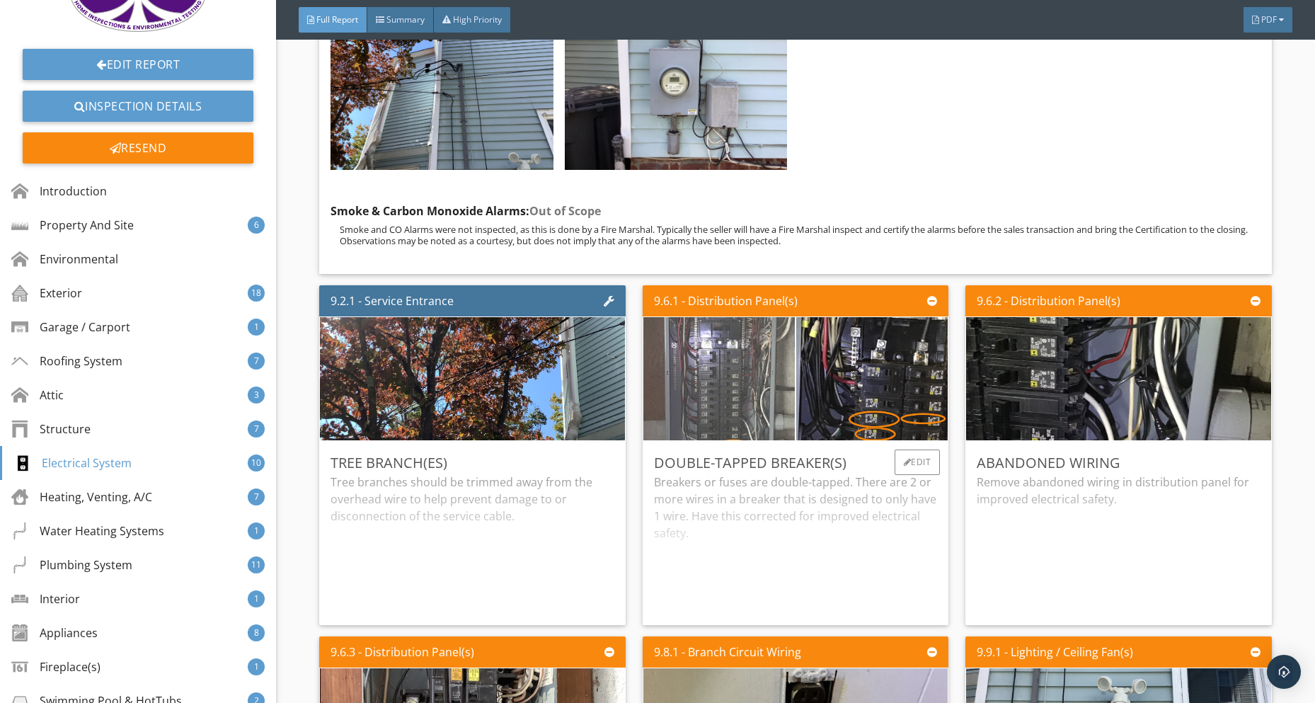
click at [732, 388] on img at bounding box center [718, 378] width 379 height 284
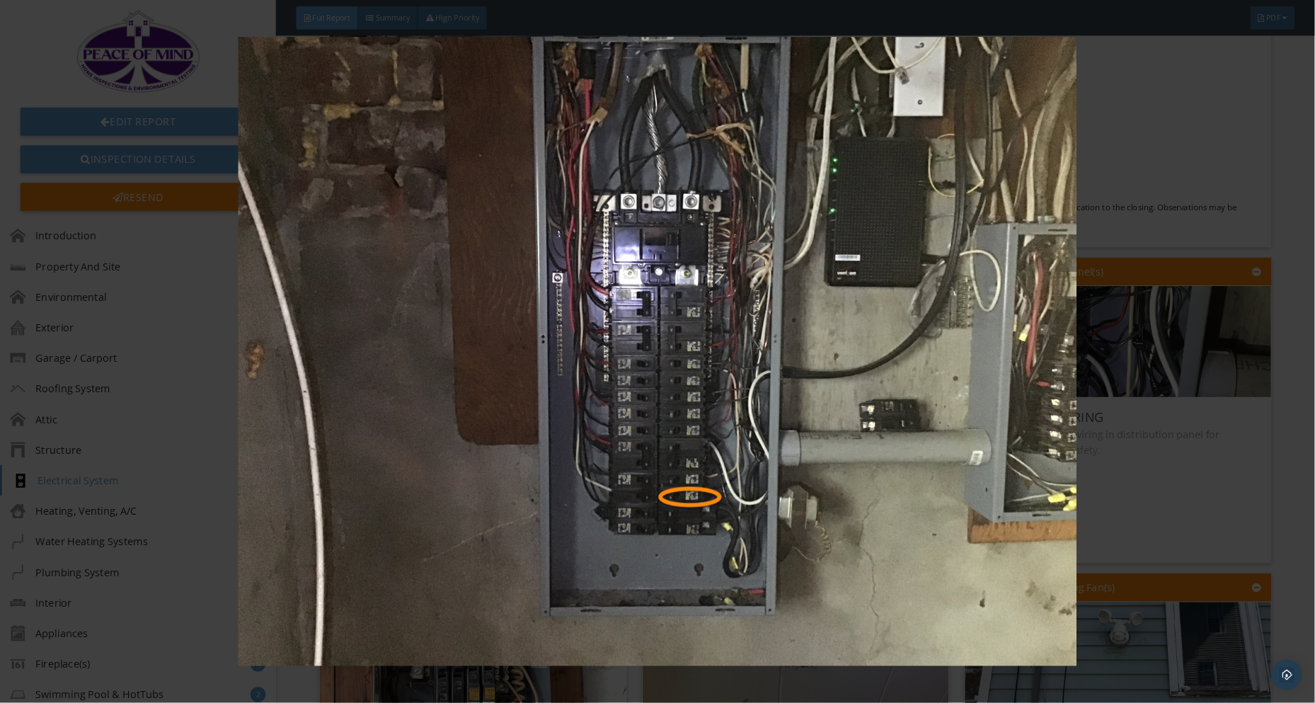
scroll to position [8991, 0]
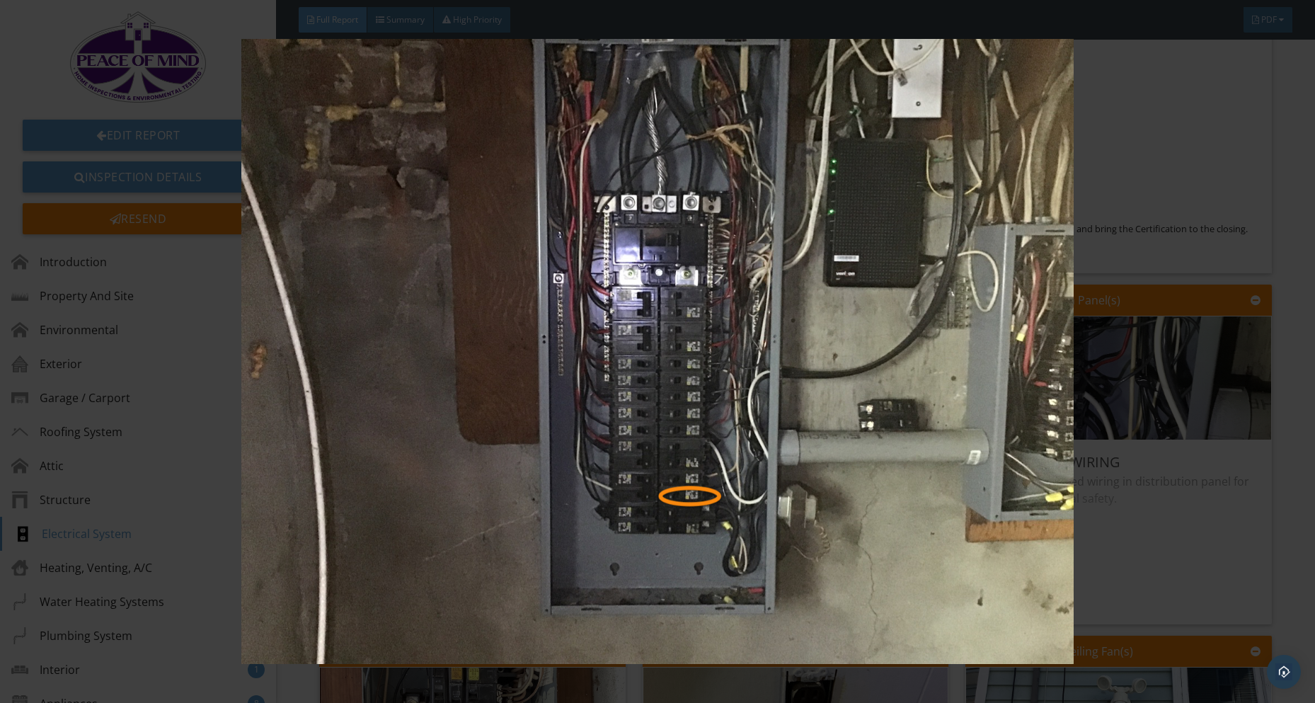
click at [1117, 243] on img at bounding box center [657, 351] width 1206 height 625
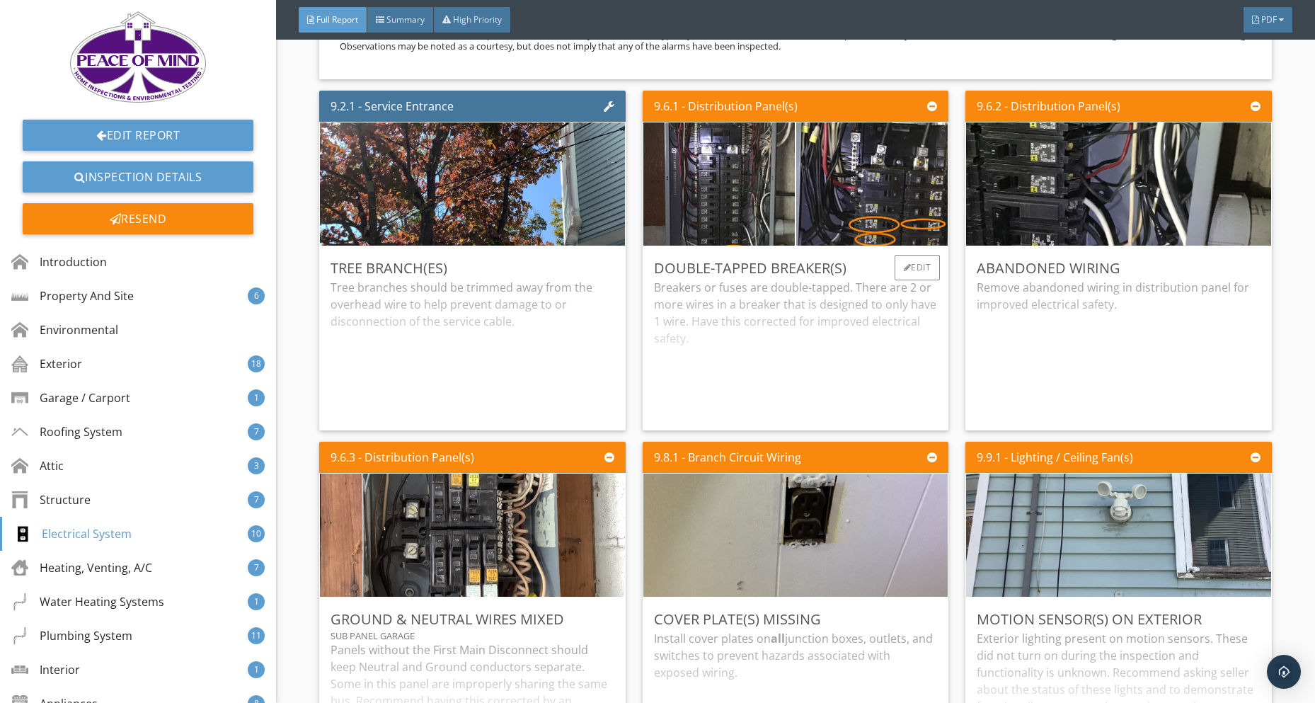
scroll to position [9274, 0]
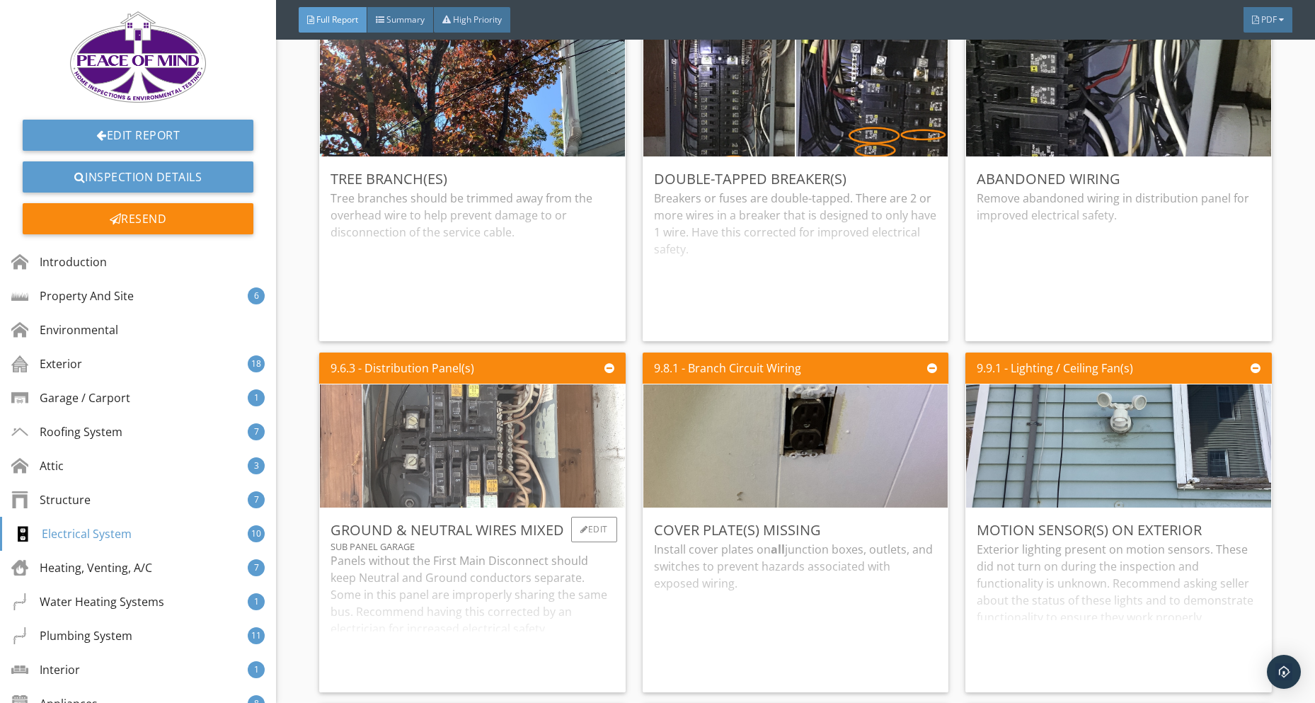
click at [459, 446] on img at bounding box center [472, 446] width 410 height 308
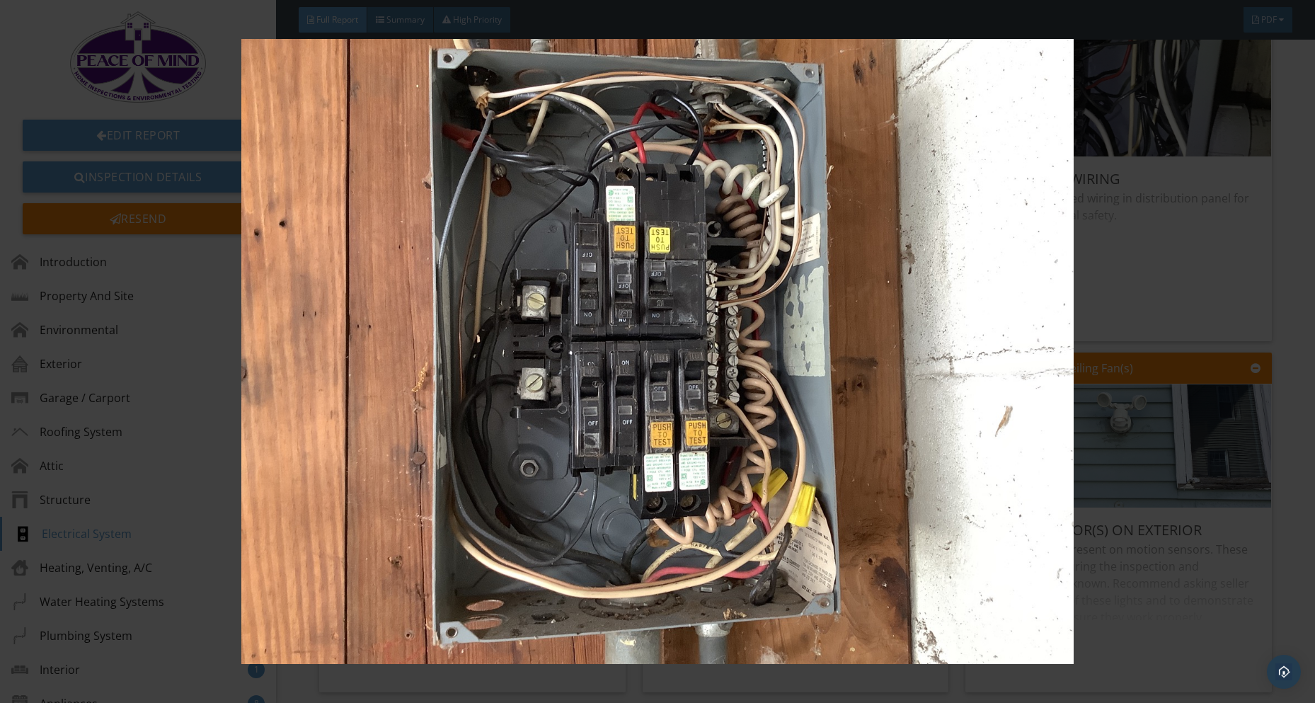
click at [1110, 329] on img at bounding box center [657, 351] width 1206 height 625
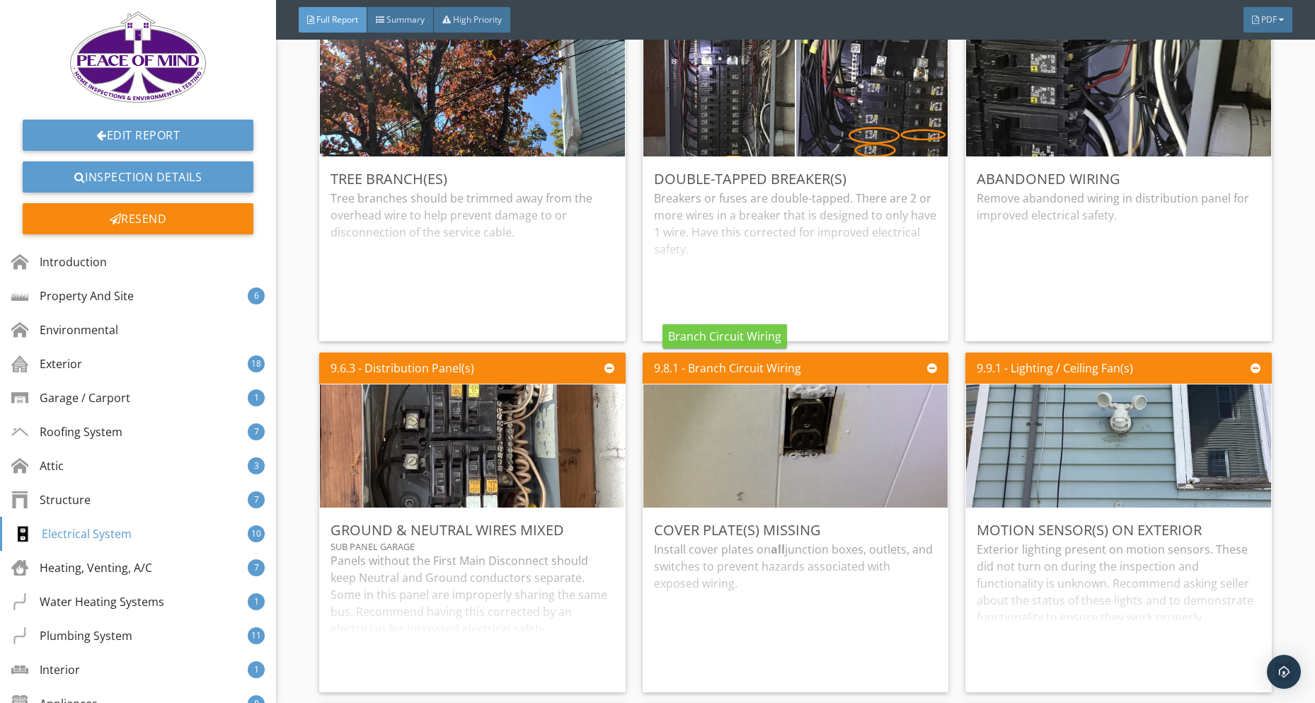
click at [768, 359] on div "9.8.1 - Branch Circuit Wiring" at bounding box center [727, 367] width 147 height 17
click at [689, 367] on div "9.8.1 - Branch Circuit Wiring" at bounding box center [727, 367] width 147 height 17
click at [751, 367] on div "9.8.1 - Branch Circuit Wiring" at bounding box center [727, 367] width 147 height 17
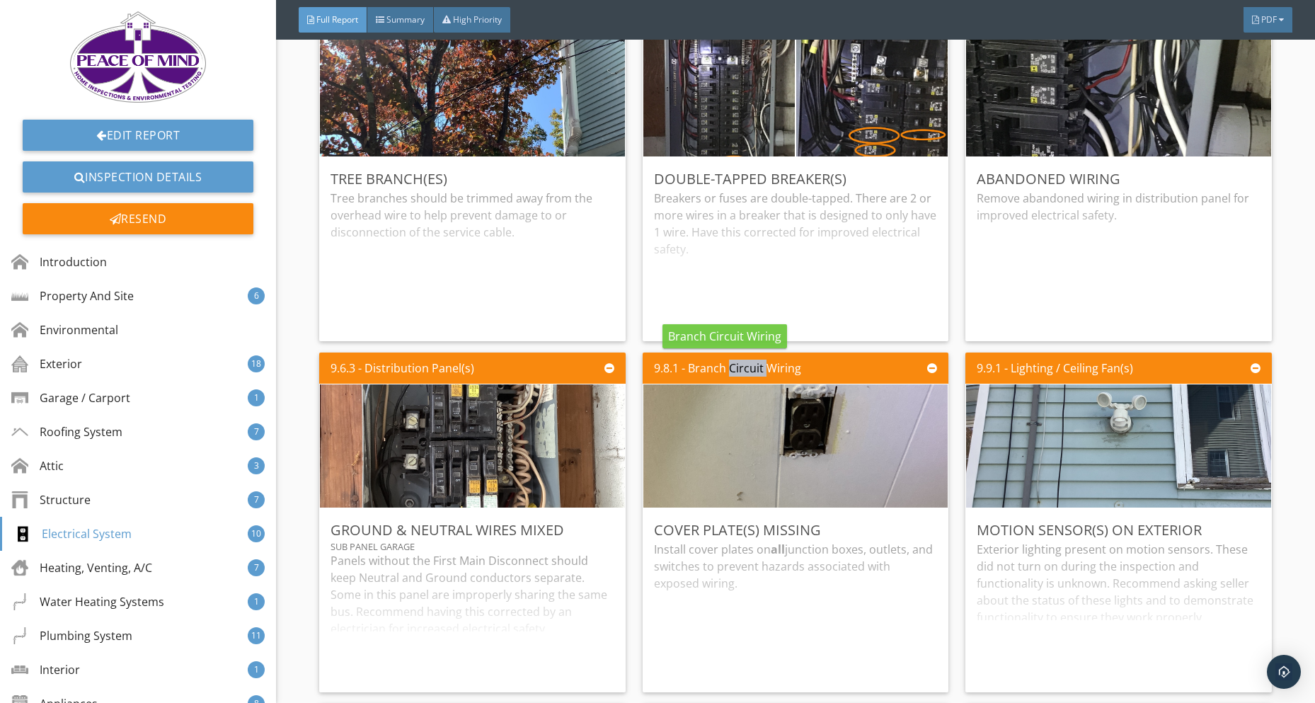
click at [751, 367] on div "9.8.1 - Branch Circuit Wiring" at bounding box center [727, 367] width 147 height 17
click at [787, 367] on div "9.8.1 - Branch Circuit Wiring" at bounding box center [727, 367] width 147 height 17
click at [766, 362] on div "9.8.1 - Branch Circuit Wiring" at bounding box center [727, 367] width 147 height 17
click at [765, 363] on div "9.8.1 - Branch Circuit Wiring" at bounding box center [727, 367] width 147 height 17
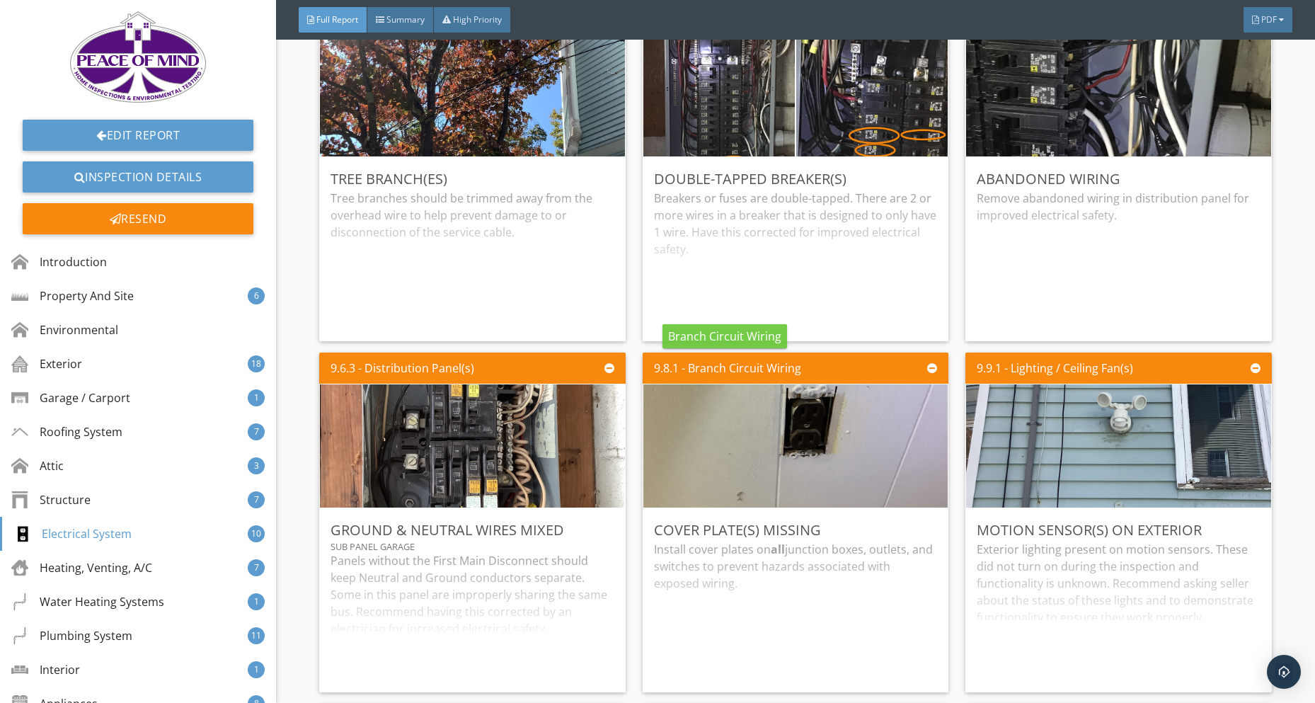
click at [737, 363] on div "9.8.1 - Branch Circuit Wiring" at bounding box center [727, 367] width 147 height 17
click at [703, 366] on div "9.8.1 - Branch Circuit Wiring" at bounding box center [727, 367] width 147 height 17
click at [742, 364] on div "9.8.1 - Branch Circuit Wiring" at bounding box center [727, 367] width 147 height 17
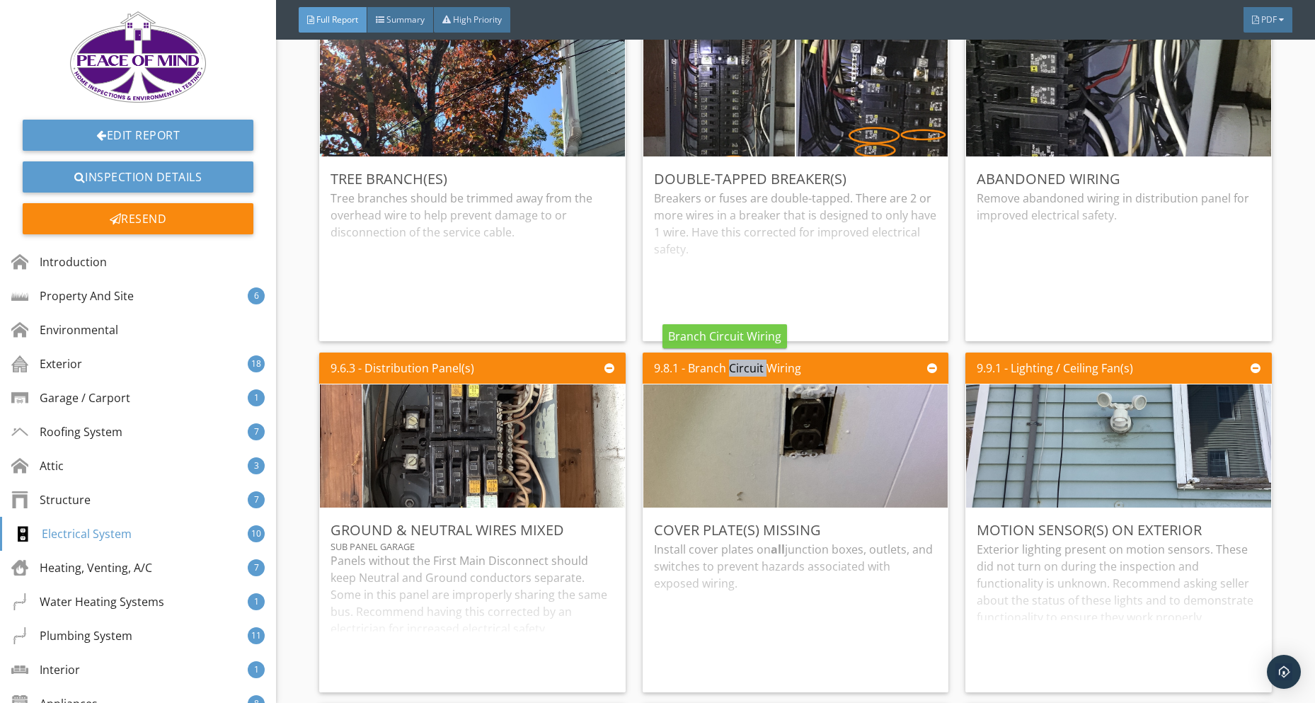
click at [742, 364] on div "9.8.1 - Branch Circuit Wiring" at bounding box center [727, 367] width 147 height 17
click at [773, 364] on div "9.8.1 - Branch Circuit Wiring" at bounding box center [727, 367] width 147 height 17
click at [673, 364] on div "9.8.1 - Branch Circuit Wiring" at bounding box center [727, 367] width 147 height 17
click at [698, 365] on div "9.8.1 - Branch Circuit Wiring" at bounding box center [727, 367] width 147 height 17
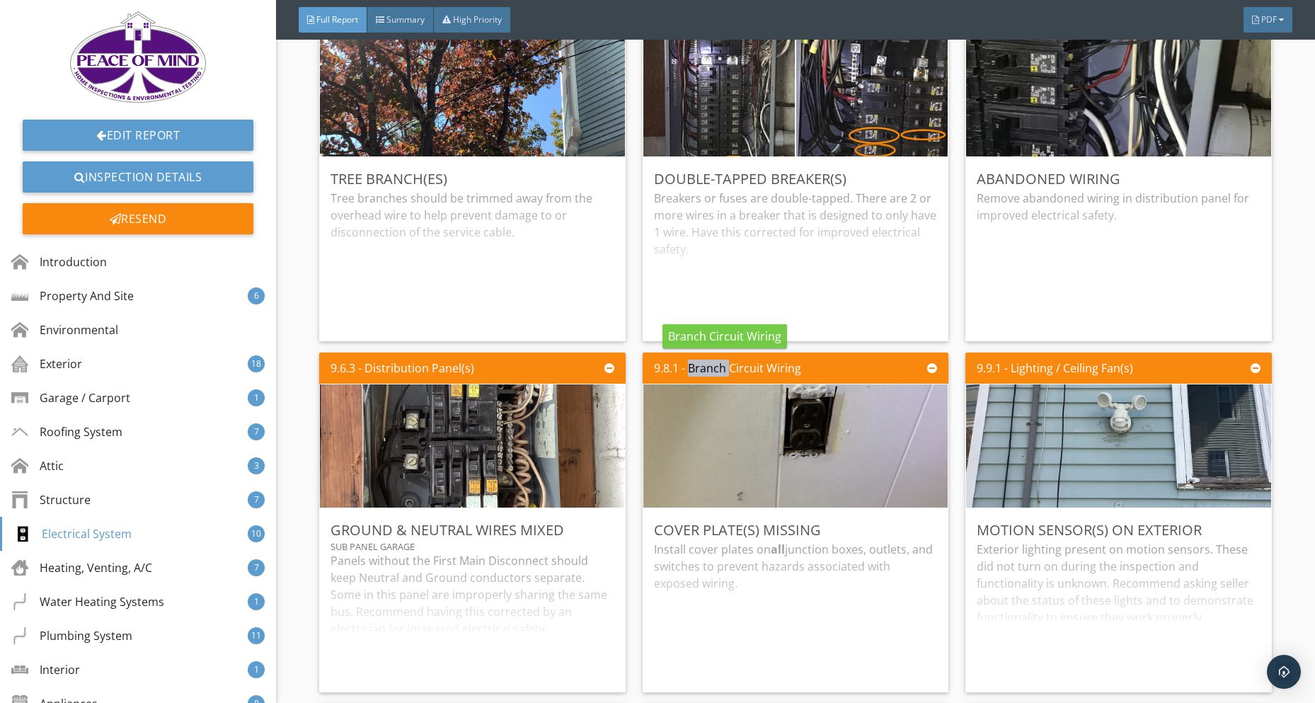
click at [698, 365] on div "9.8.1 - Branch Circuit Wiring" at bounding box center [727, 367] width 147 height 17
click at [728, 362] on div "9.8.1 - Branch Circuit Wiring" at bounding box center [727, 367] width 147 height 17
click at [768, 362] on div "9.8.1 - Branch Circuit Wiring" at bounding box center [727, 367] width 147 height 17
